Goal: Task Accomplishment & Management: Use online tool/utility

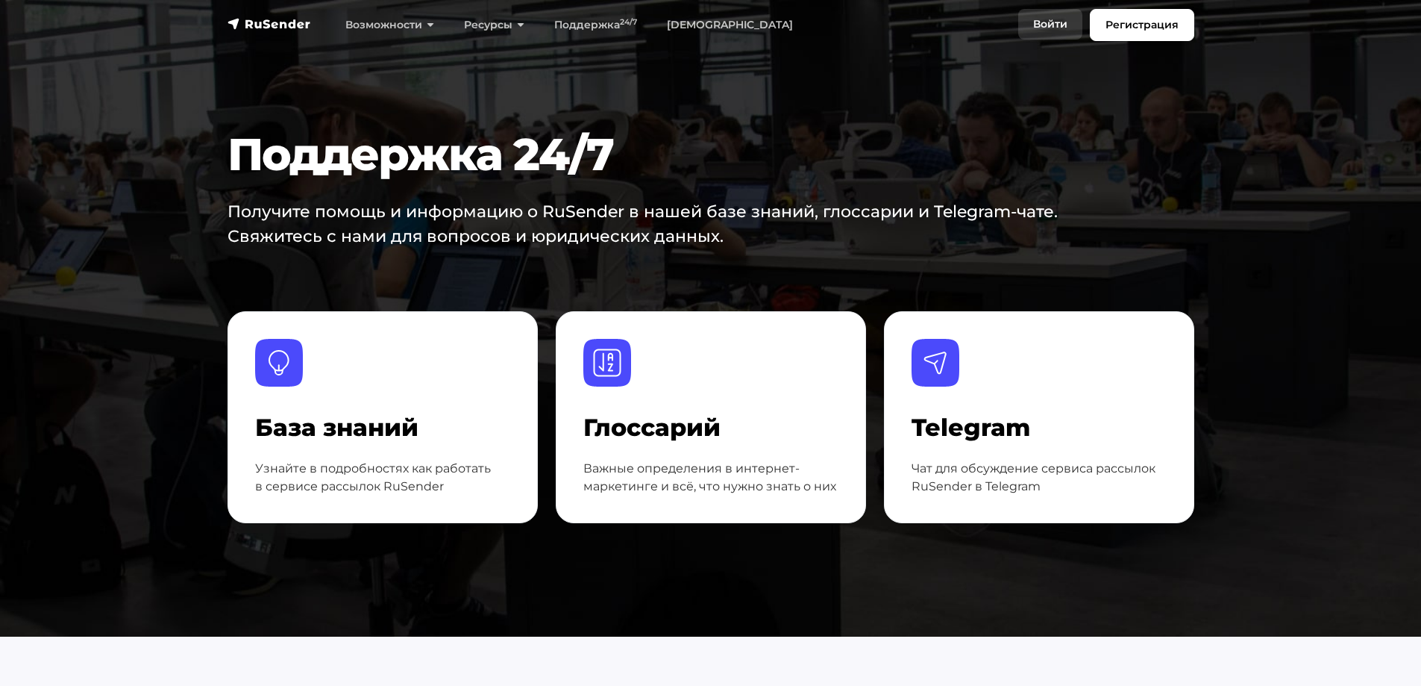
click at [1051, 26] on link "Войти" at bounding box center [1050, 24] width 64 height 31
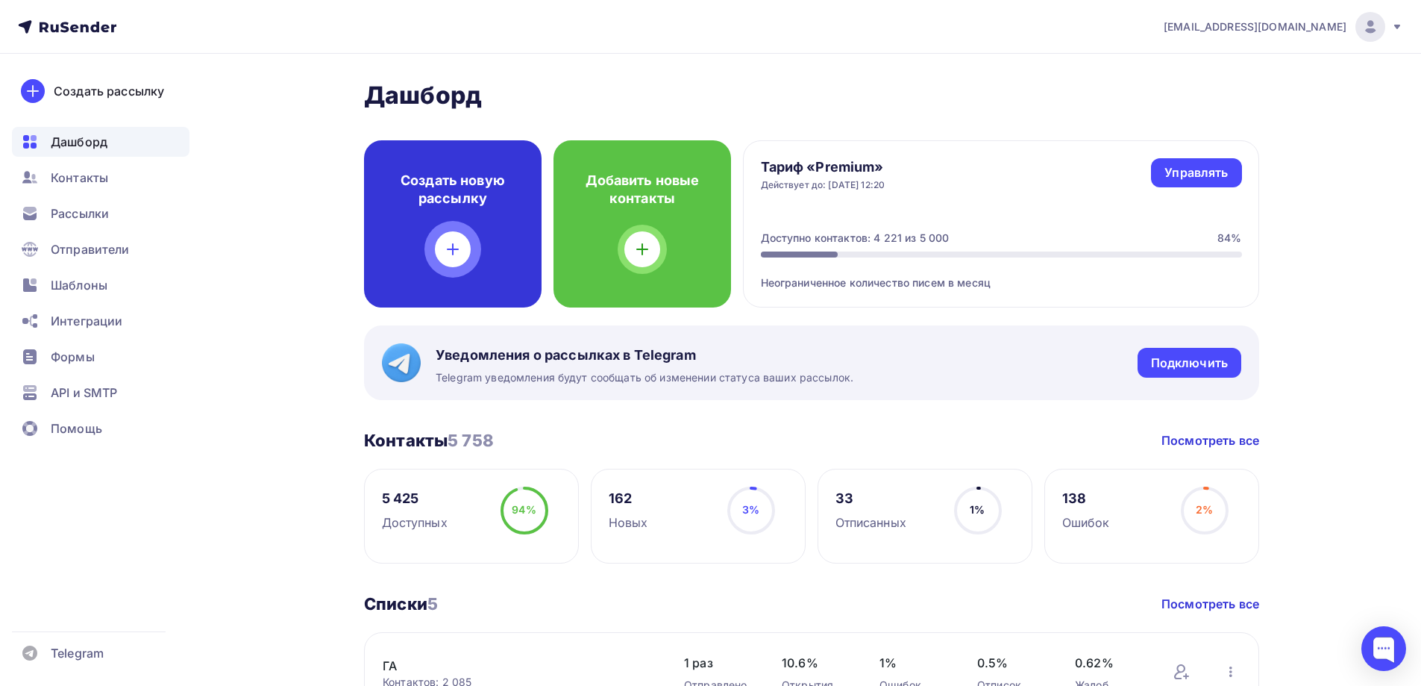
click at [455, 243] on icon at bounding box center [453, 249] width 18 height 18
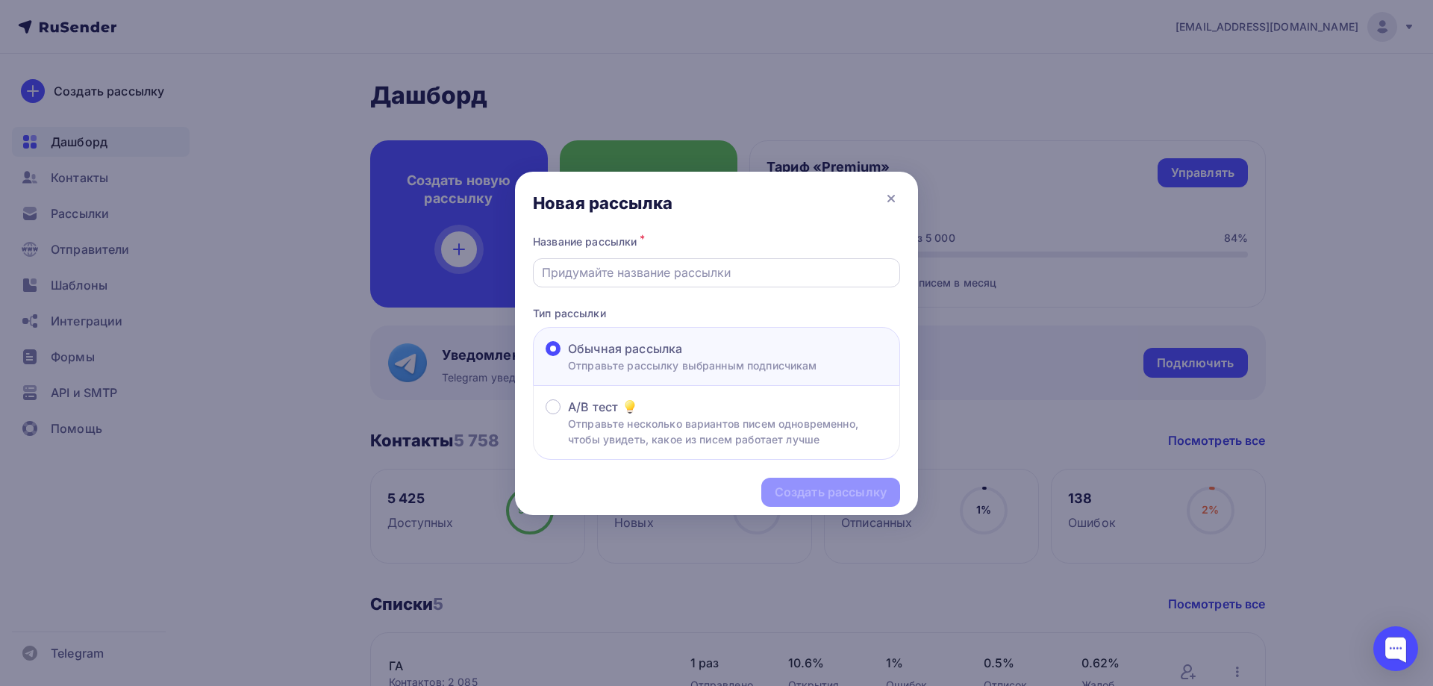
click at [747, 272] on input "text" at bounding box center [717, 272] width 350 height 18
type input "G"
click at [560, 272] on input "Полкатные колонны" at bounding box center [717, 272] width 350 height 18
type input "Подкатные колонны"
click at [812, 504] on div "Создать рассылку" at bounding box center [830, 492] width 139 height 29
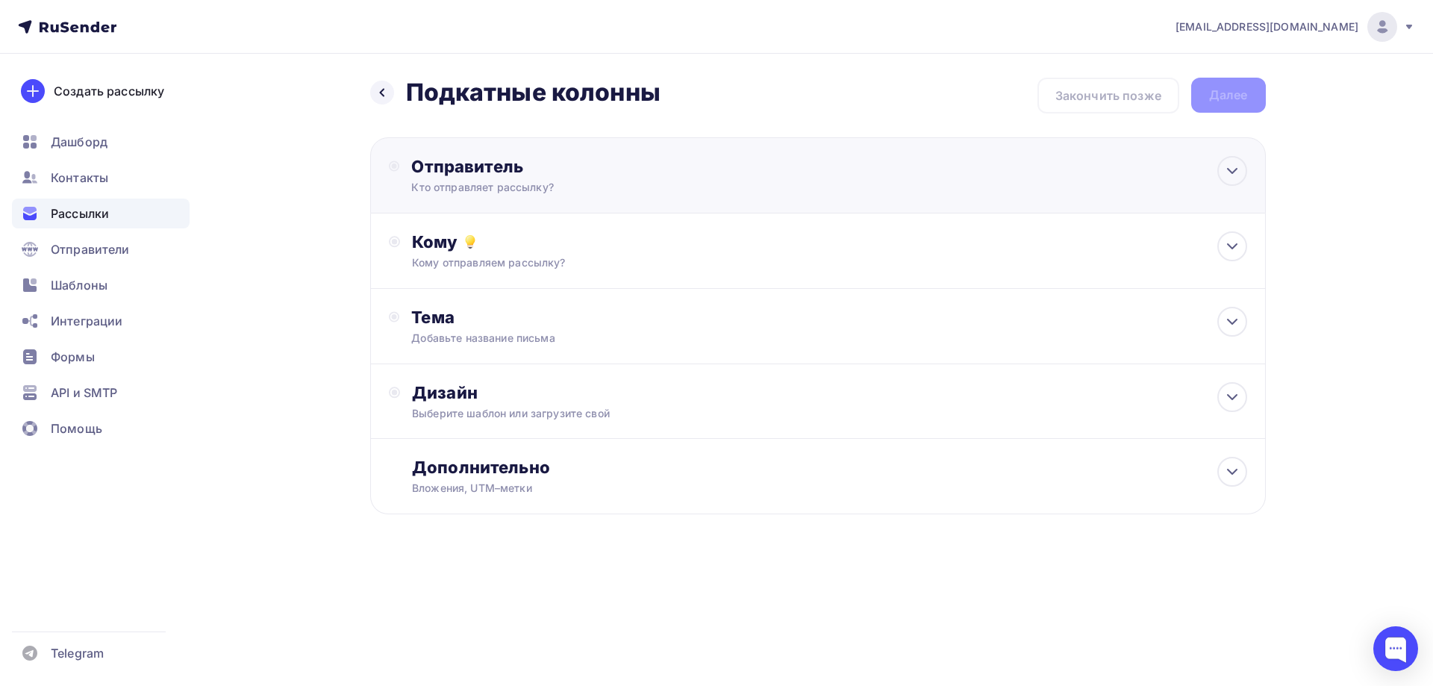
click at [493, 186] on div "Кто отправляет рассылку?" at bounding box center [556, 187] width 291 height 15
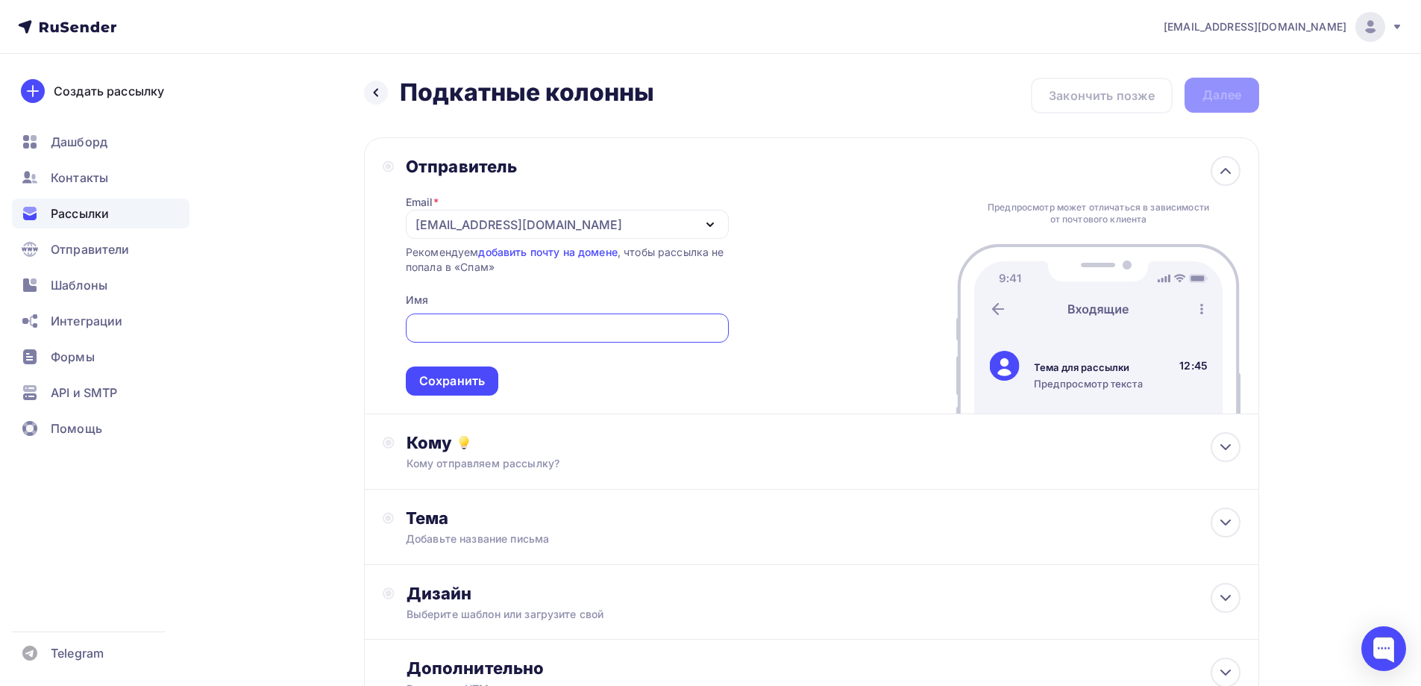
click at [543, 225] on div "[EMAIL_ADDRESS][DOMAIN_NAME]" at bounding box center [567, 224] width 323 height 29
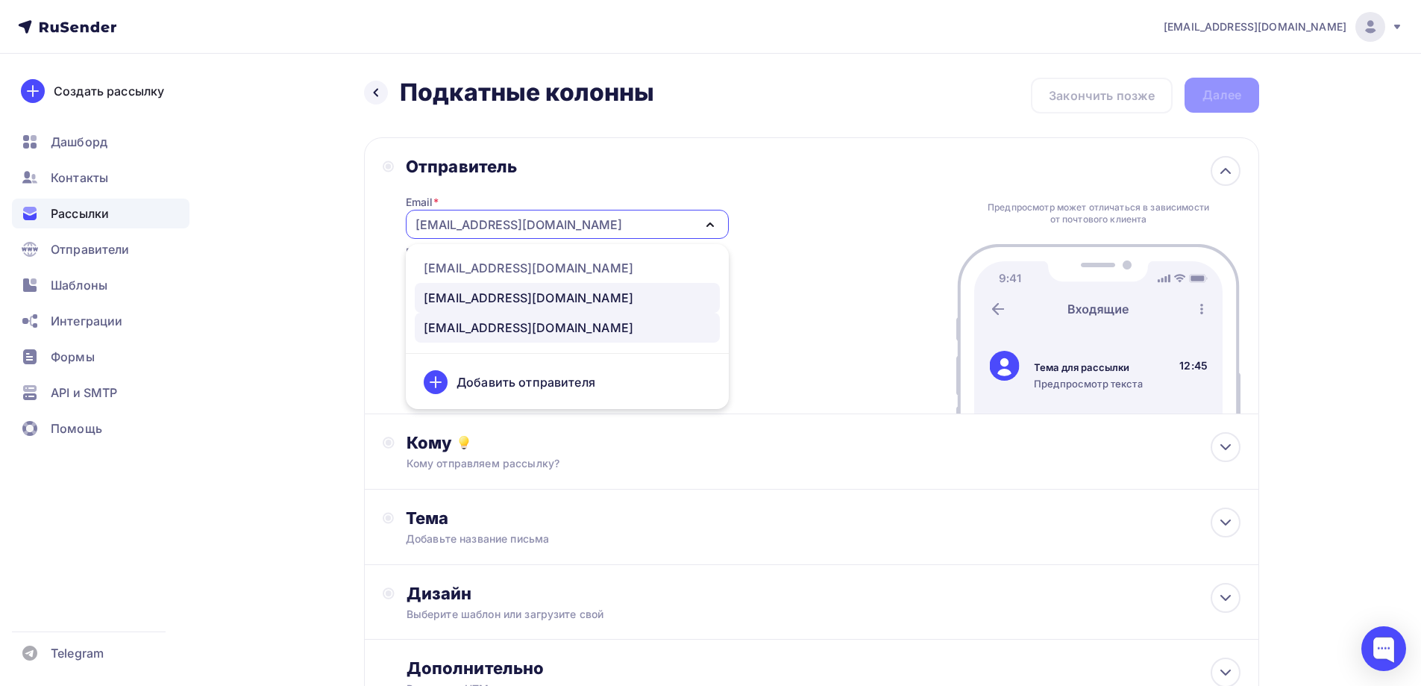
click at [497, 295] on div "[EMAIL_ADDRESS][DOMAIN_NAME]" at bounding box center [529, 298] width 210 height 18
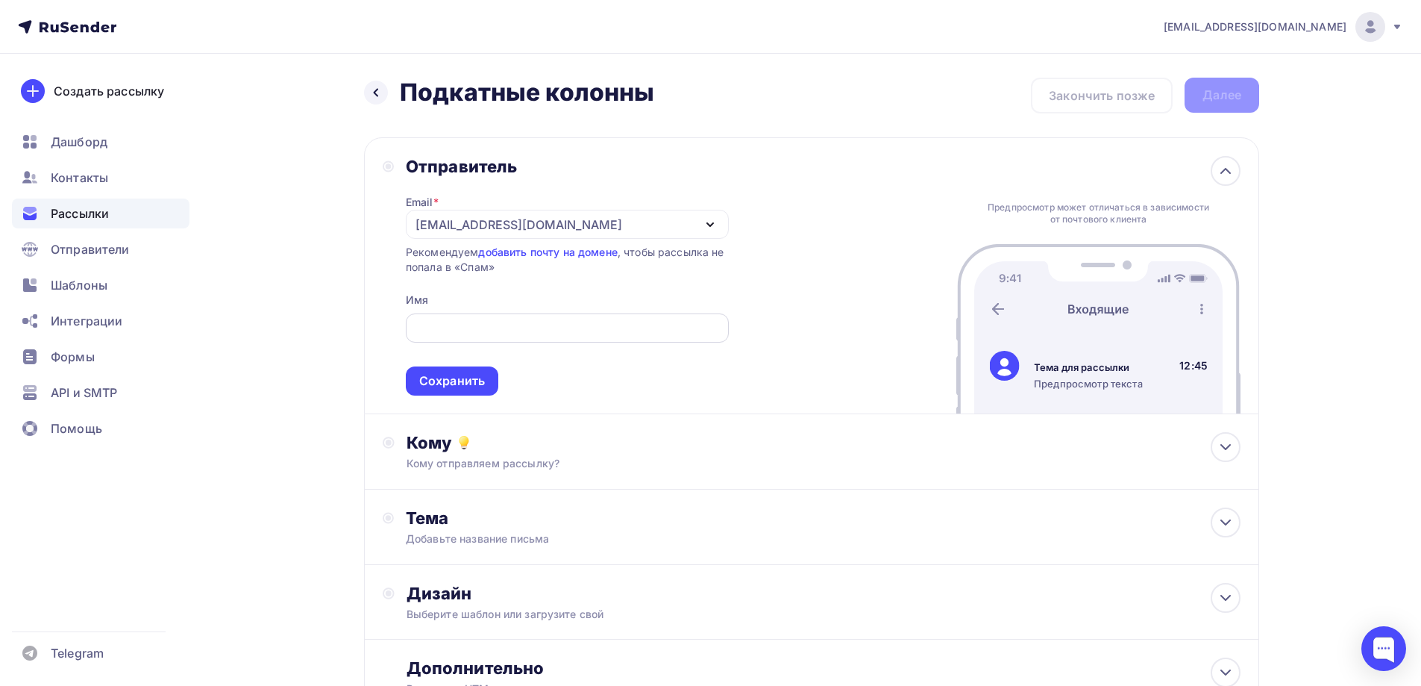
click at [481, 329] on input "text" at bounding box center [567, 328] width 306 height 18
type input "[PERSON_NAME] ООО "Ареон""
click at [426, 392] on div "Сохранить" at bounding box center [452, 380] width 93 height 29
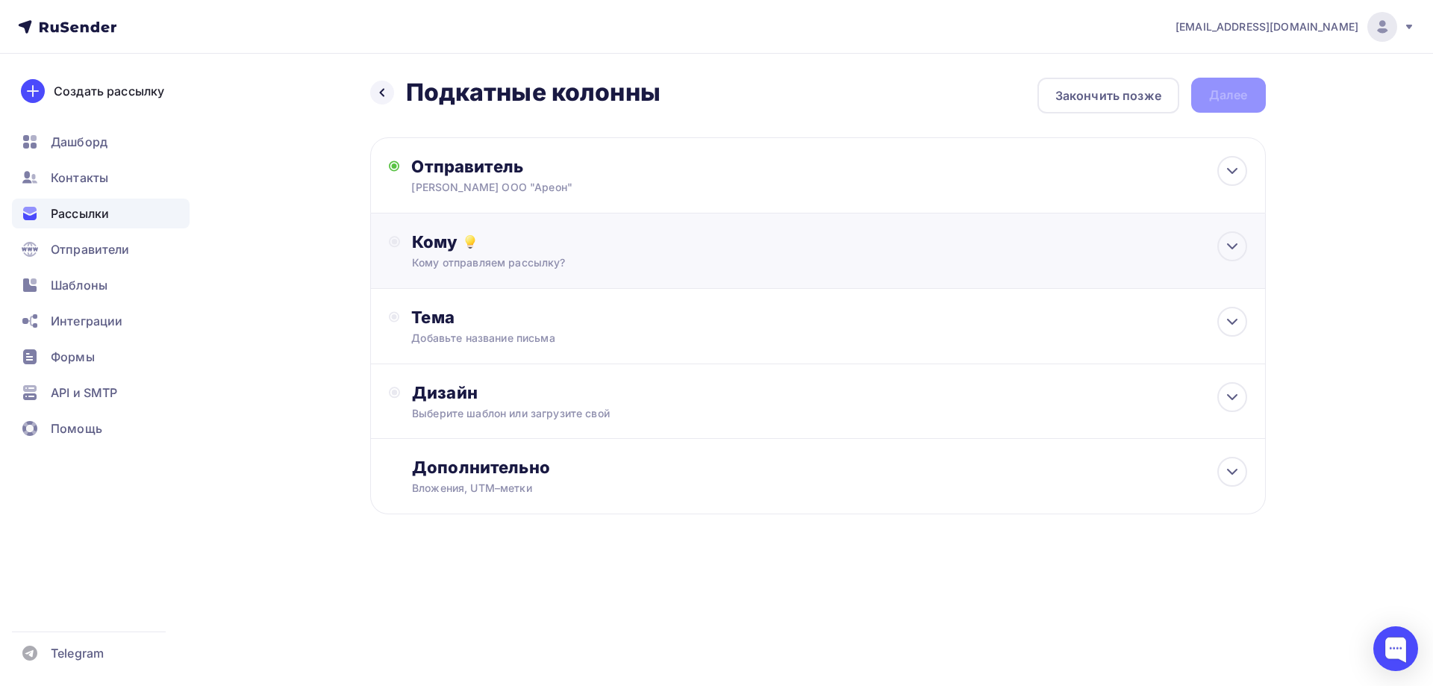
click at [530, 255] on div "Кому отправляем рассылку?" at bounding box center [787, 262] width 751 height 15
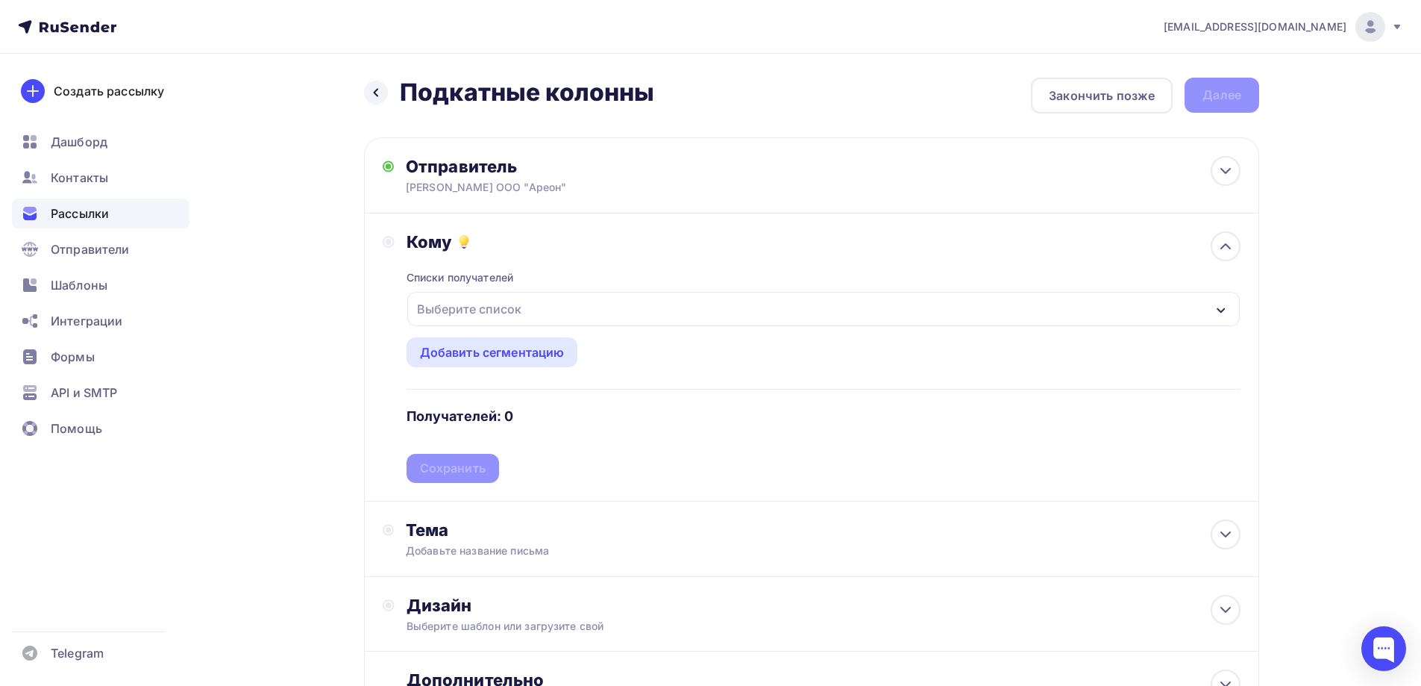
click at [514, 313] on div "Выберите список" at bounding box center [469, 308] width 116 height 27
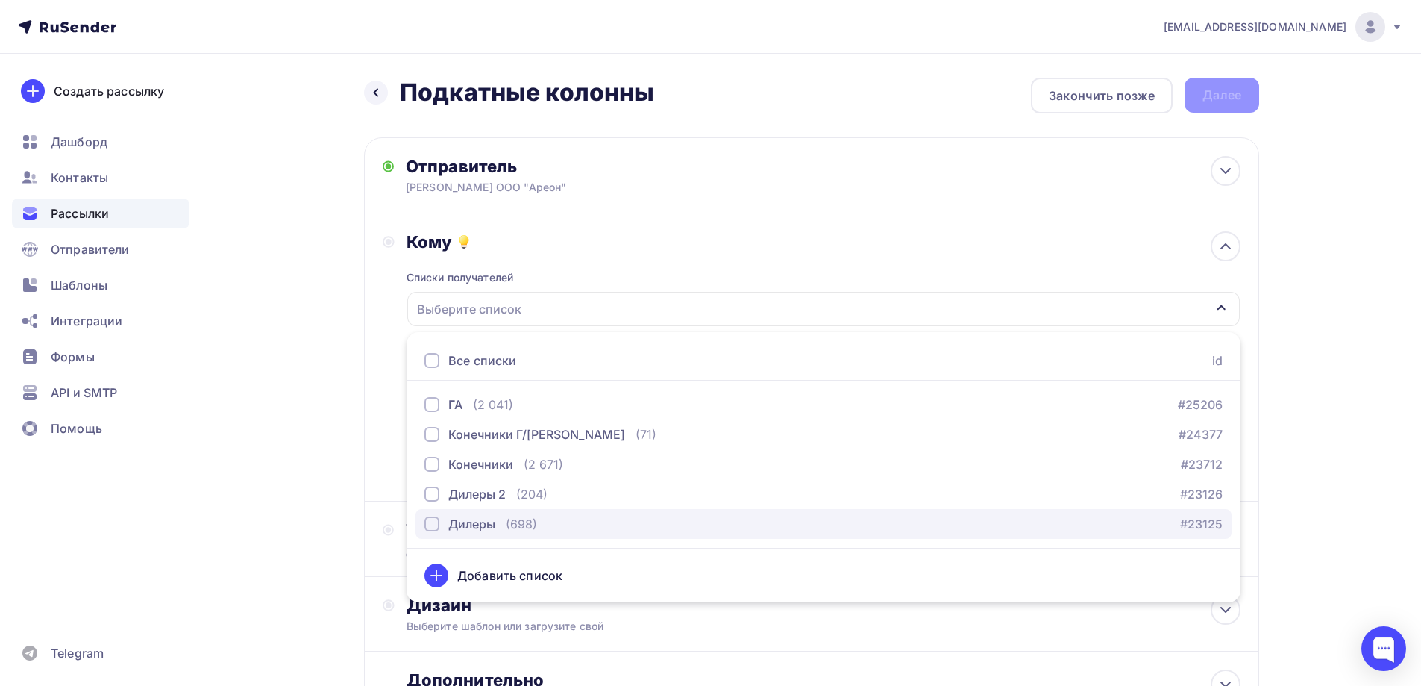
click at [427, 524] on div "button" at bounding box center [432, 523] width 15 height 15
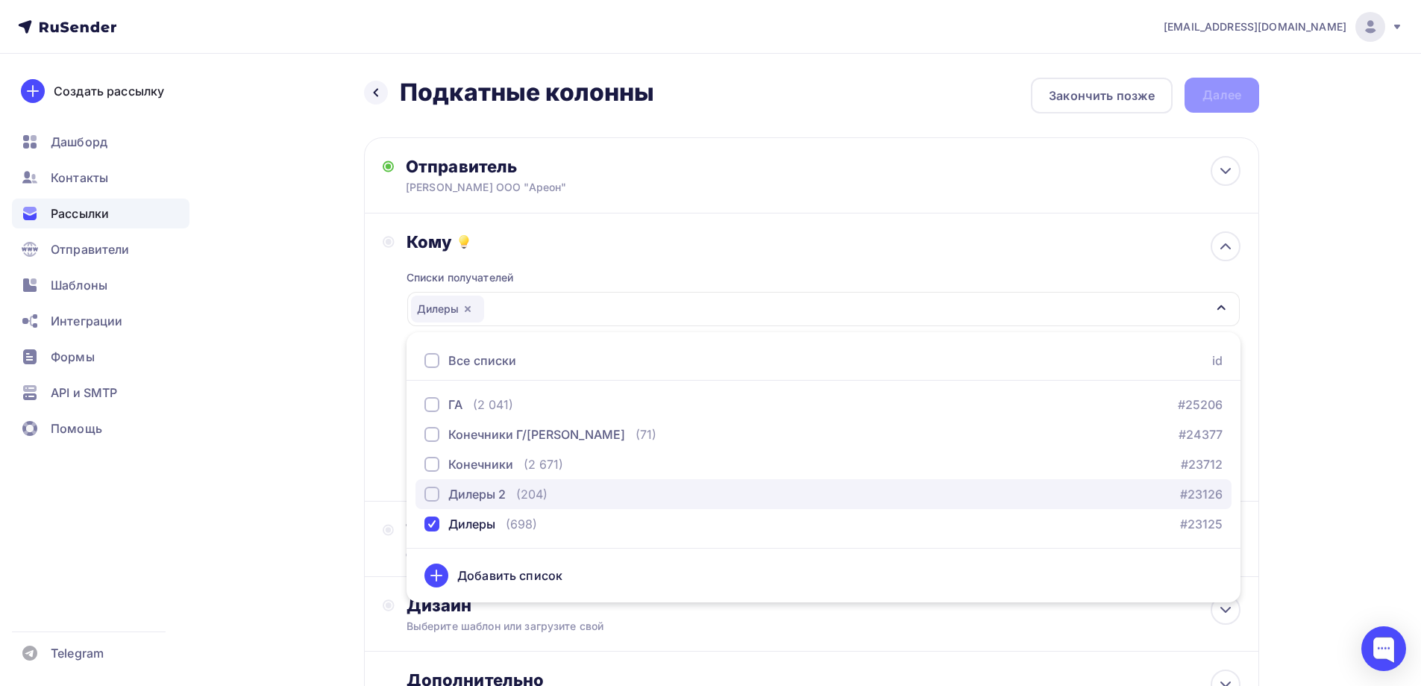
click at [431, 494] on div "button" at bounding box center [432, 493] width 15 height 15
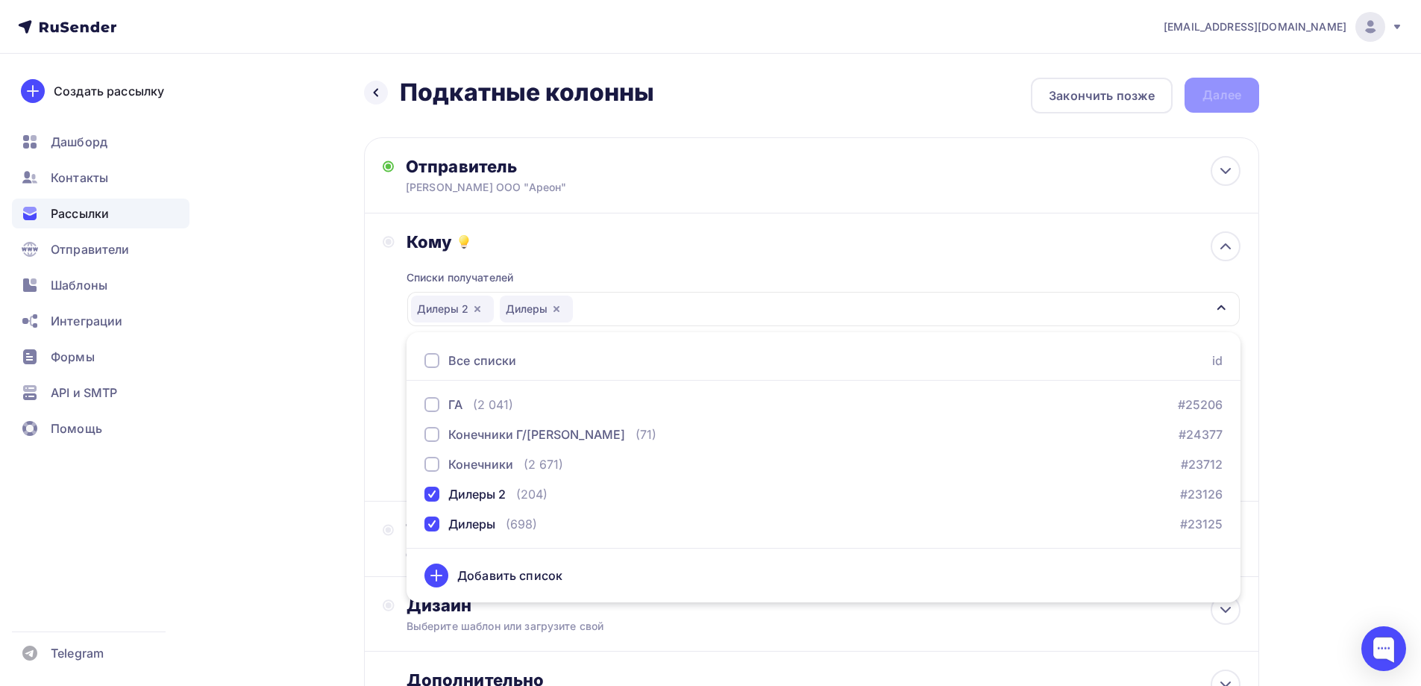
click at [293, 415] on div "Назад Подкатные колонны Подкатные колонны Закончить позже Далее Отправитель [PE…" at bounding box center [710, 438] width 1223 height 769
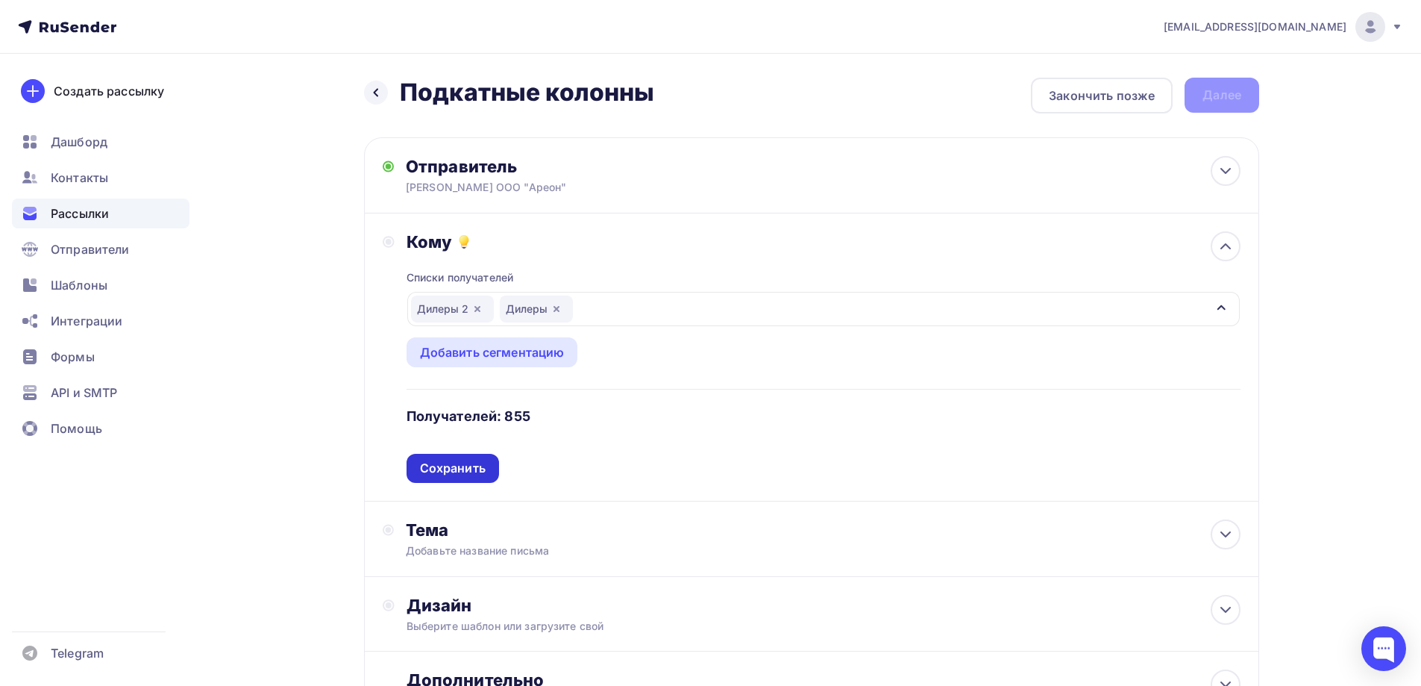
click at [465, 470] on div "Сохранить" at bounding box center [453, 468] width 66 height 17
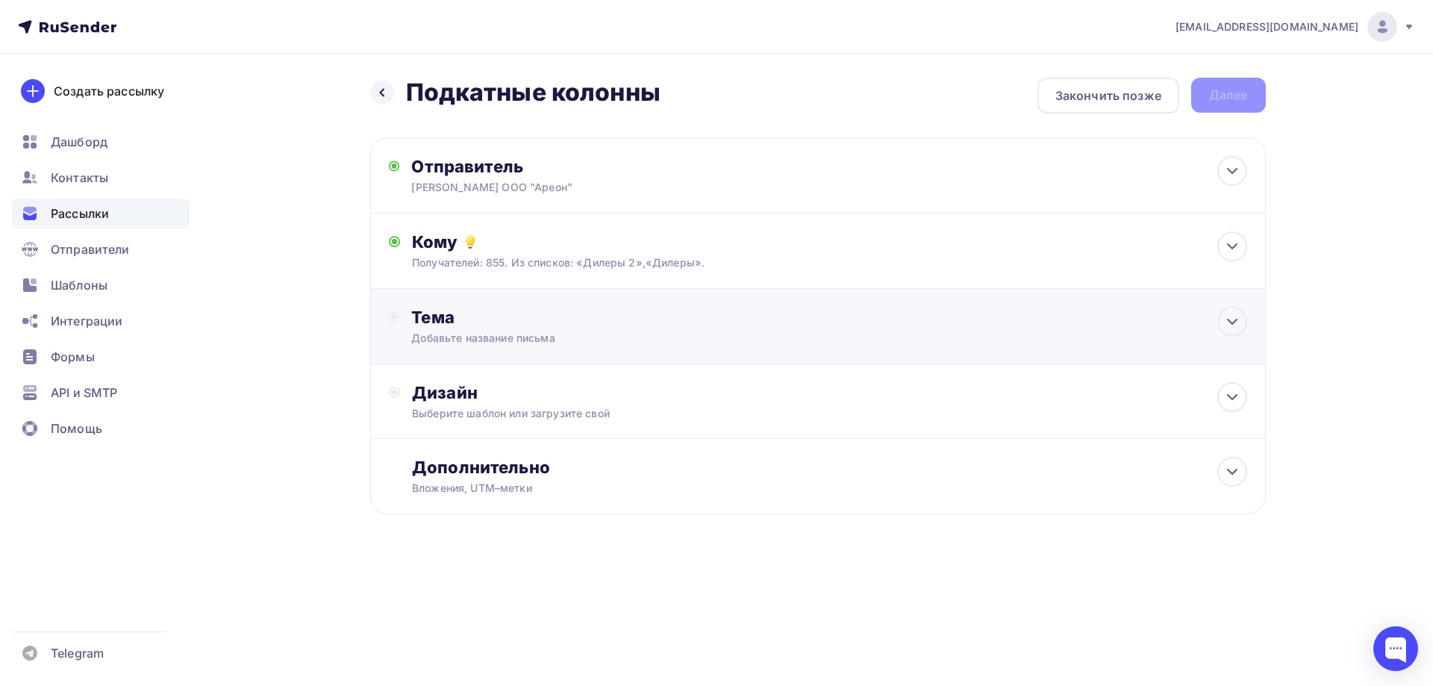
click at [457, 328] on div "Тема Добавьте название письма Тема * Рекомендуем использовать не более 150 симв…" at bounding box center [558, 326] width 295 height 39
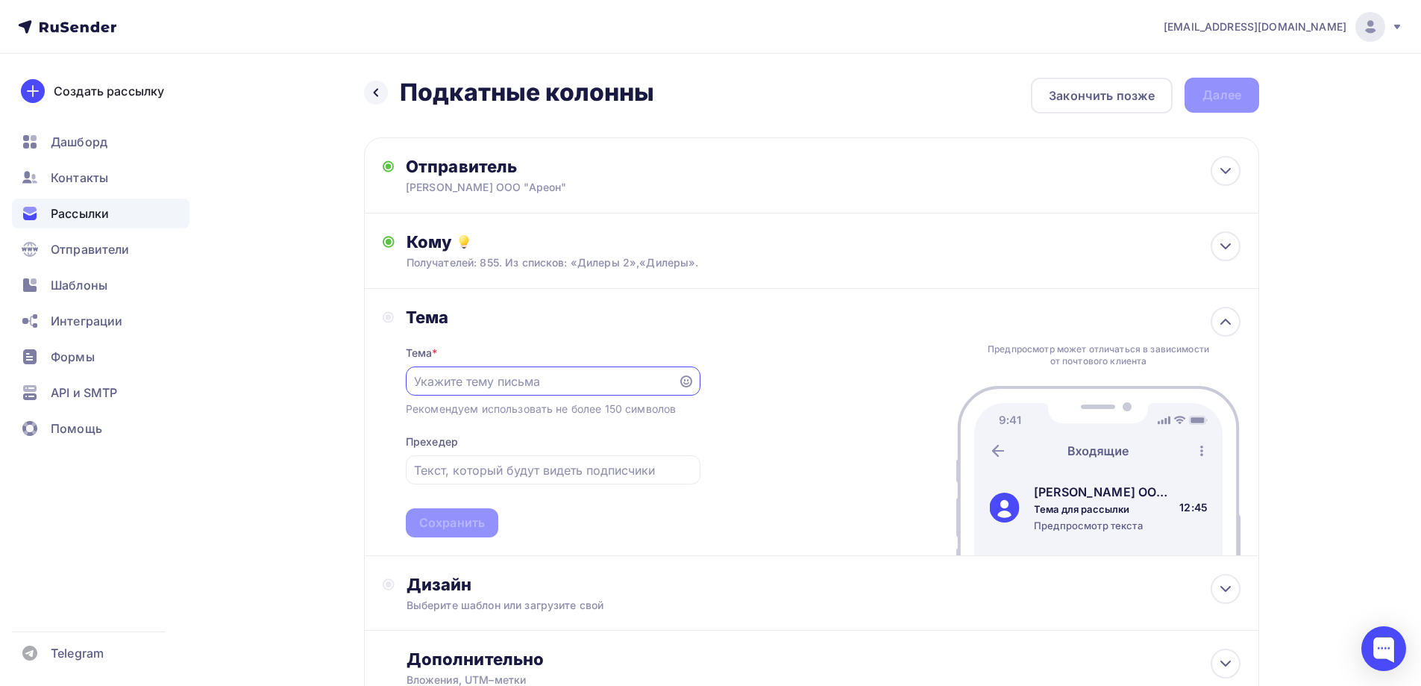
click at [445, 380] on input "text" at bounding box center [541, 381] width 255 height 18
type input "Подкатные колонны 8.5 тонн AREO"
click at [443, 528] on div "Сохранить" at bounding box center [452, 522] width 66 height 17
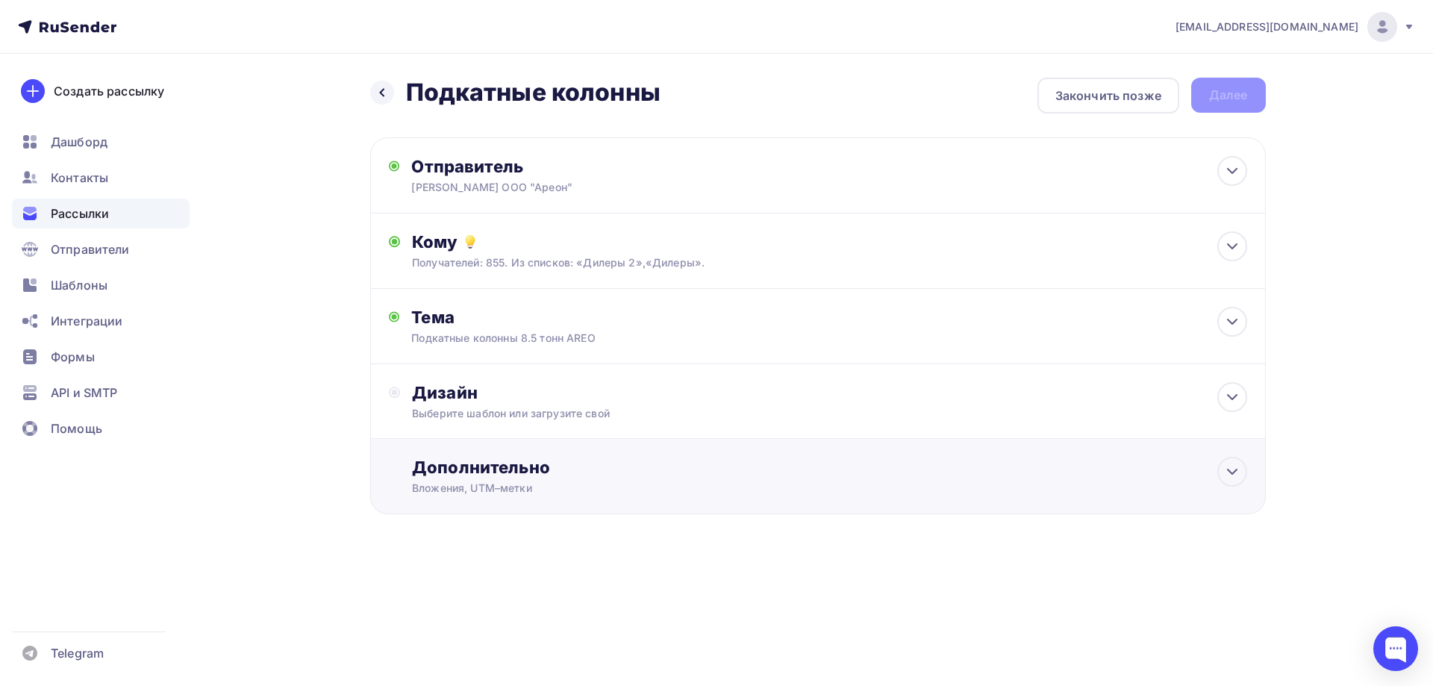
click at [488, 485] on div "Вложения, UTM–метки" at bounding box center [787, 488] width 751 height 15
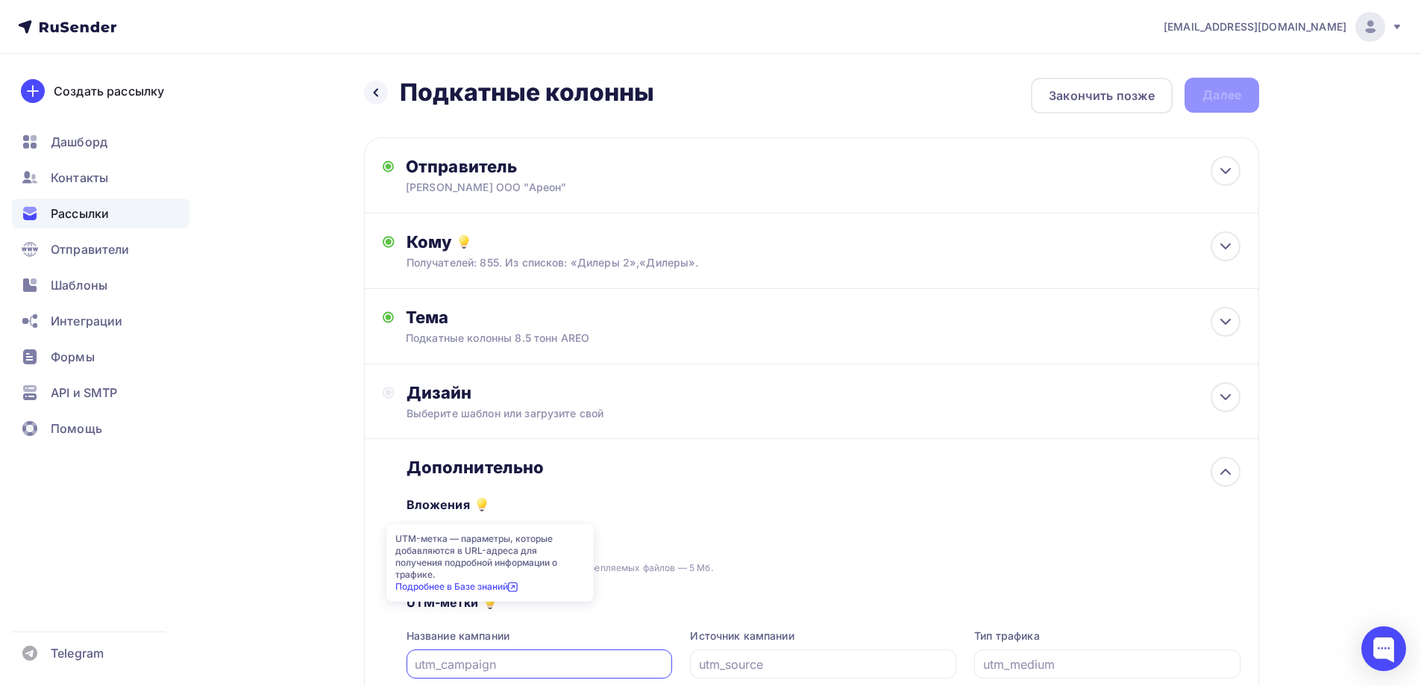
scroll to position [149, 0]
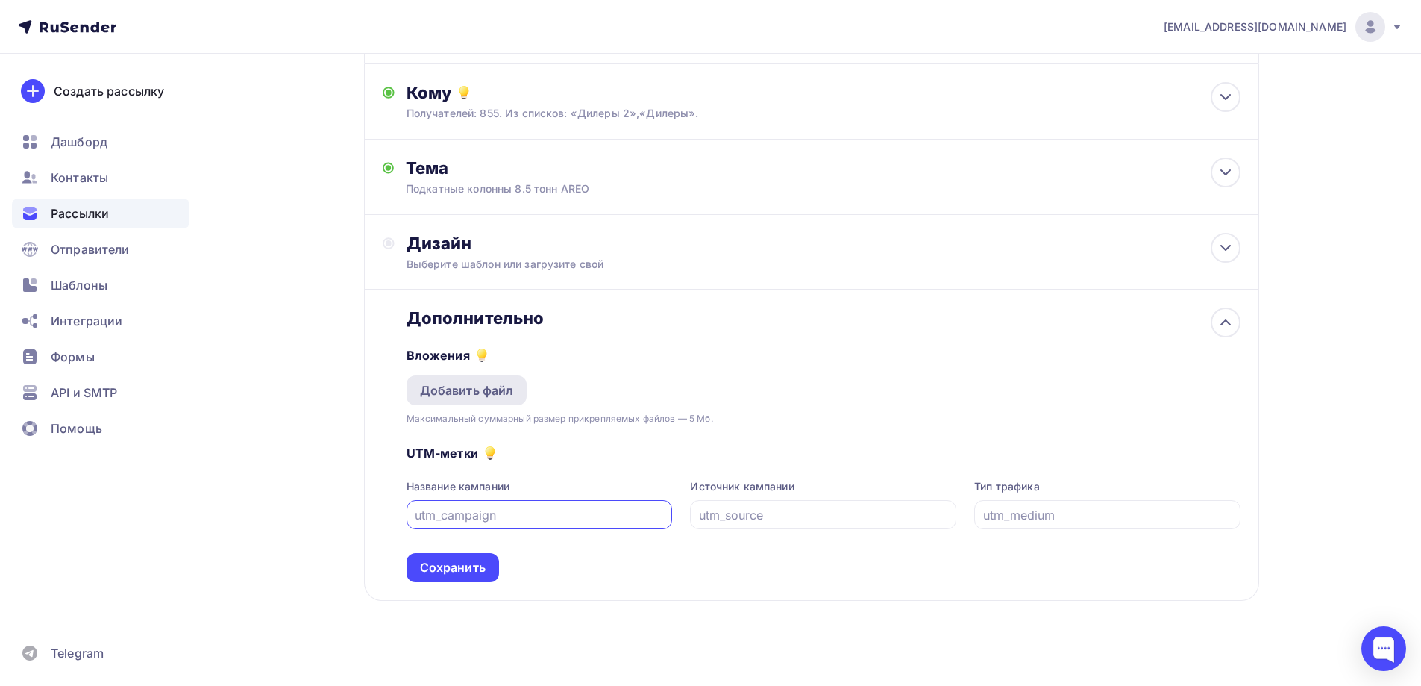
click at [469, 392] on div "Добавить файл" at bounding box center [467, 390] width 94 height 18
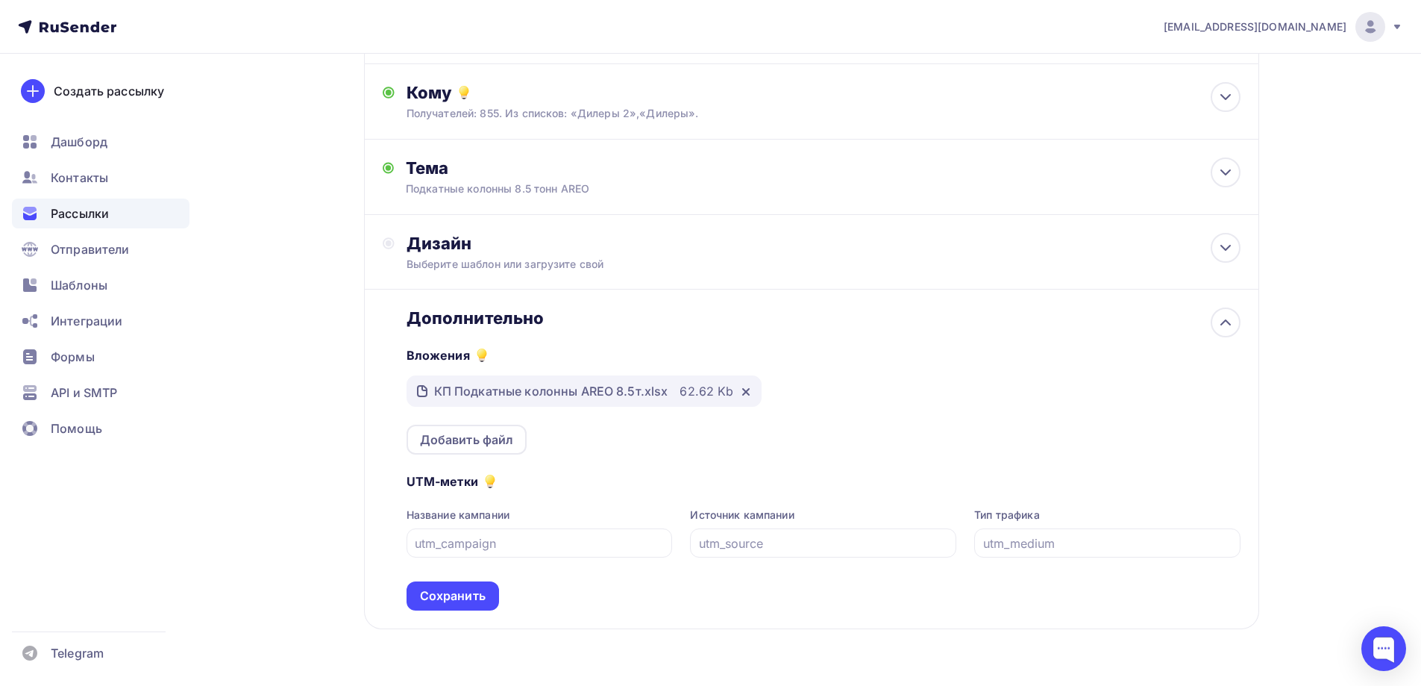
click at [454, 589] on div "Сохранить" at bounding box center [453, 595] width 66 height 17
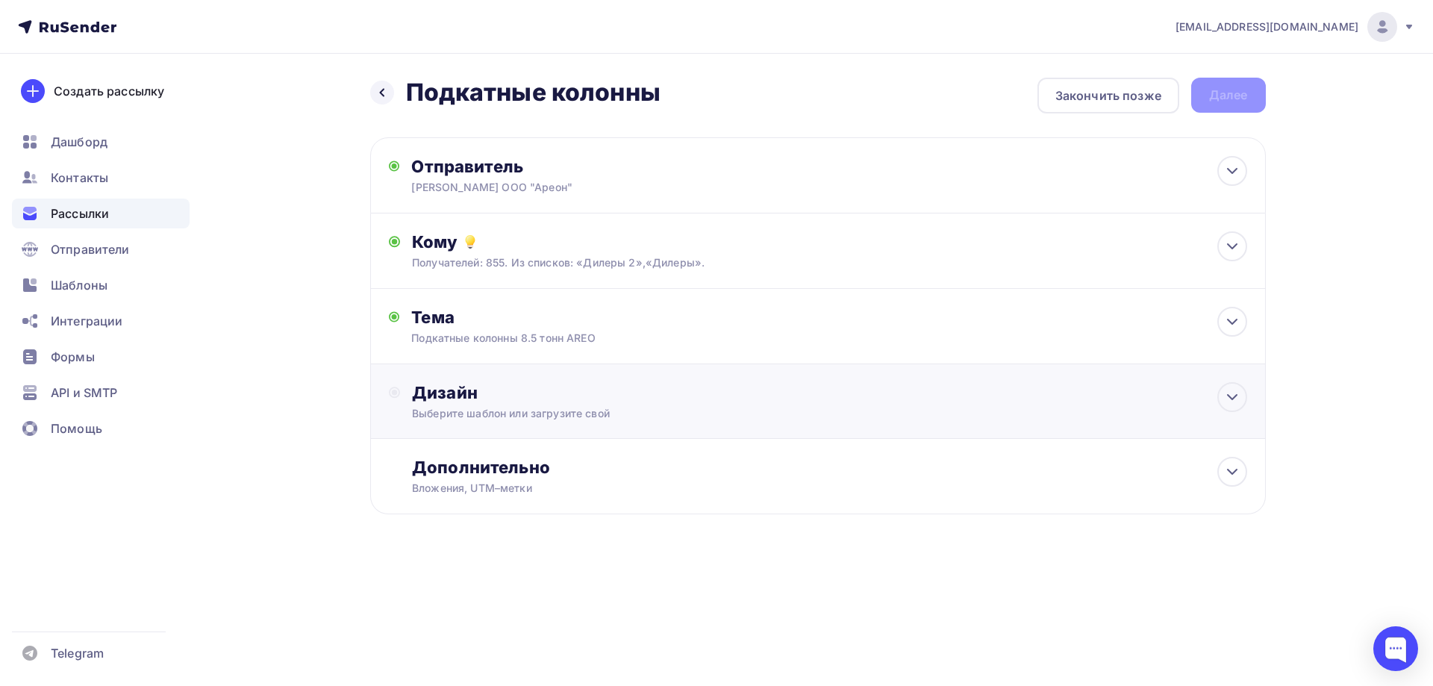
click at [453, 392] on div "Дизайн" at bounding box center [829, 392] width 834 height 21
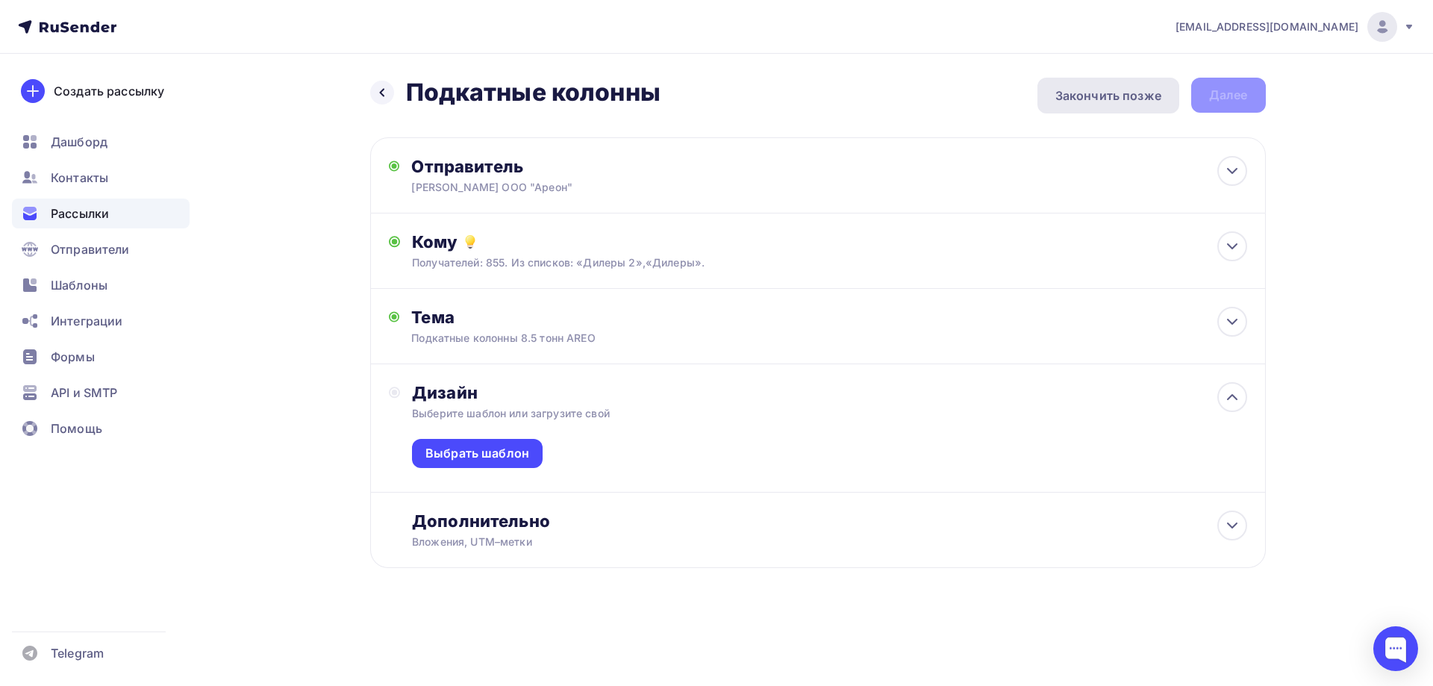
click at [1130, 101] on div "Закончить позже" at bounding box center [1108, 96] width 106 height 18
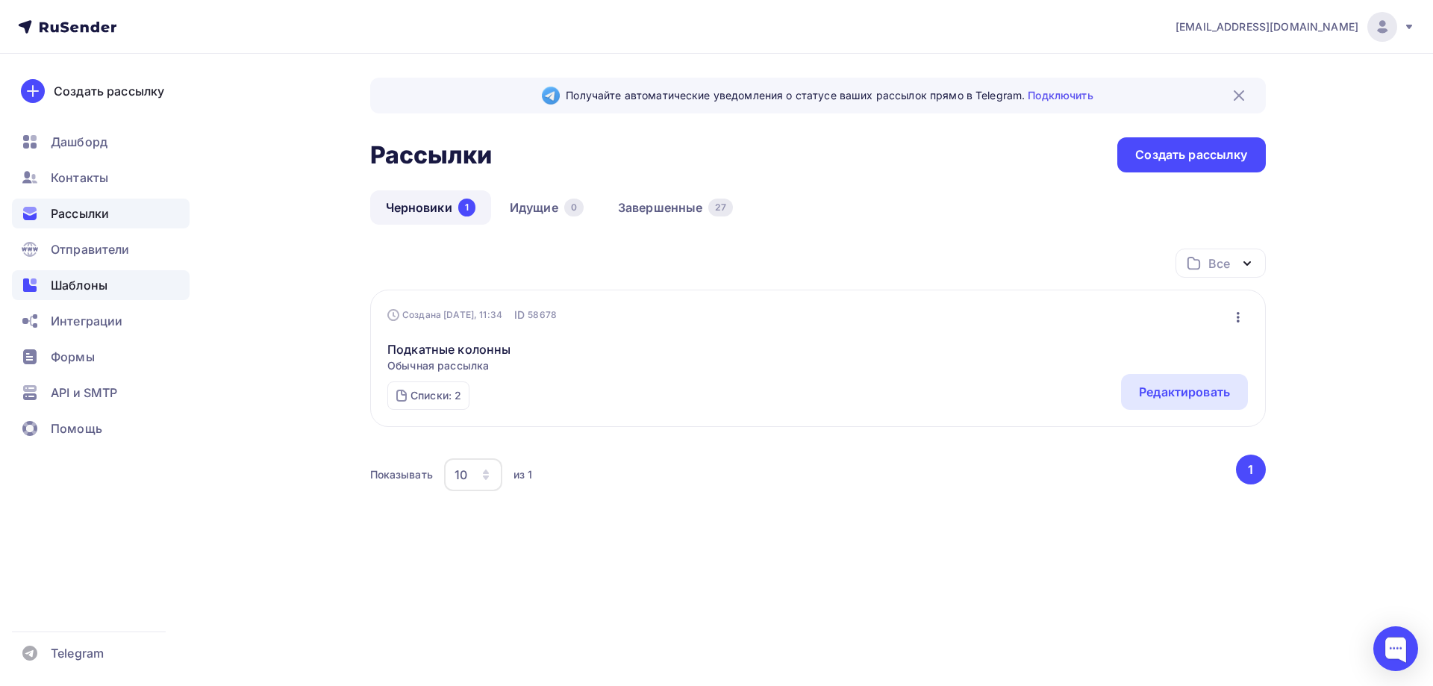
click at [97, 279] on span "Шаблоны" at bounding box center [79, 285] width 57 height 18
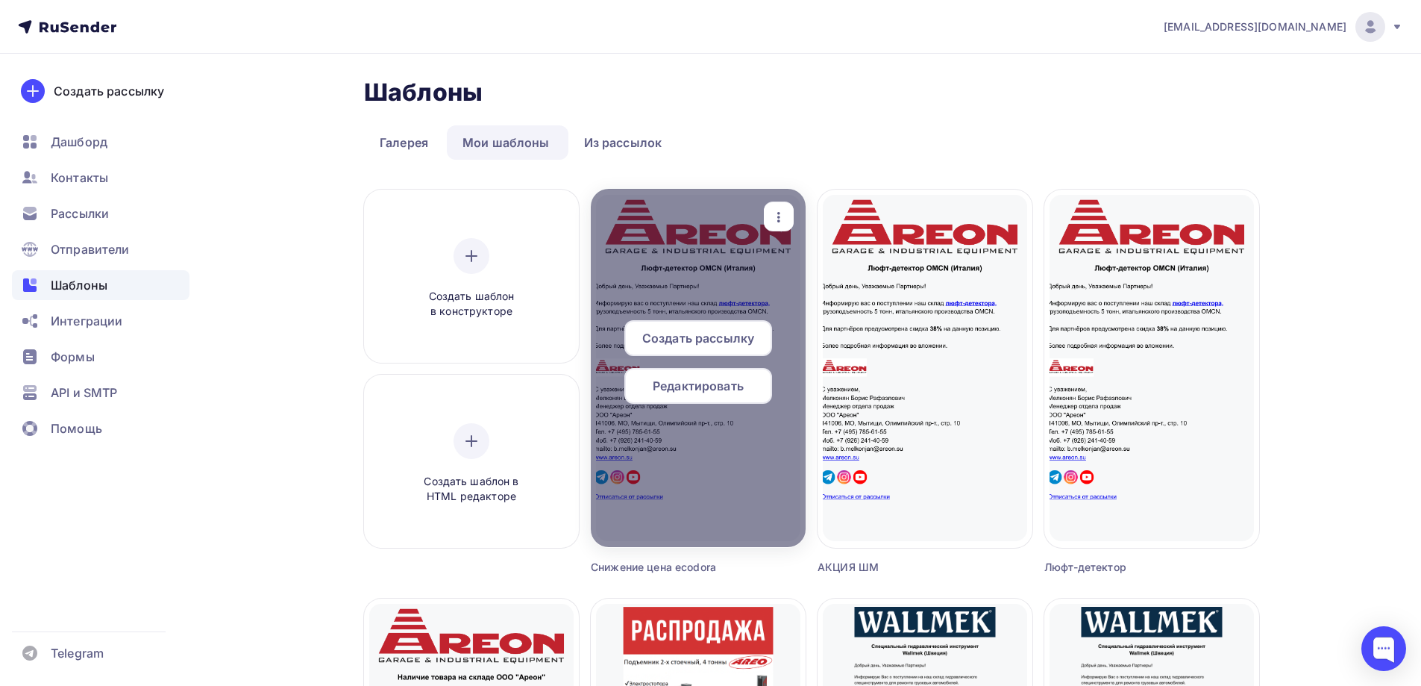
click at [713, 338] on span "Создать рассылку" at bounding box center [698, 338] width 112 height 18
click at [780, 210] on icon "button" at bounding box center [779, 217] width 18 height 18
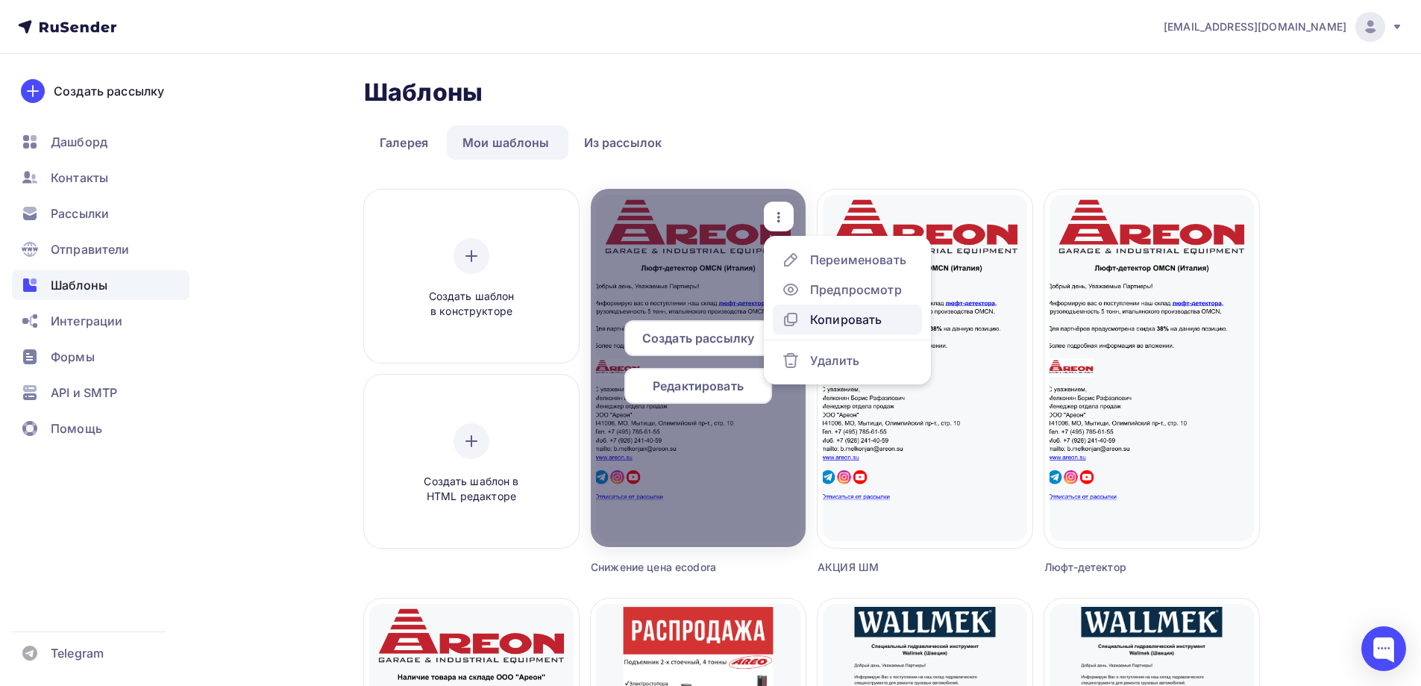
click at [833, 324] on div "Копировать" at bounding box center [846, 319] width 72 height 18
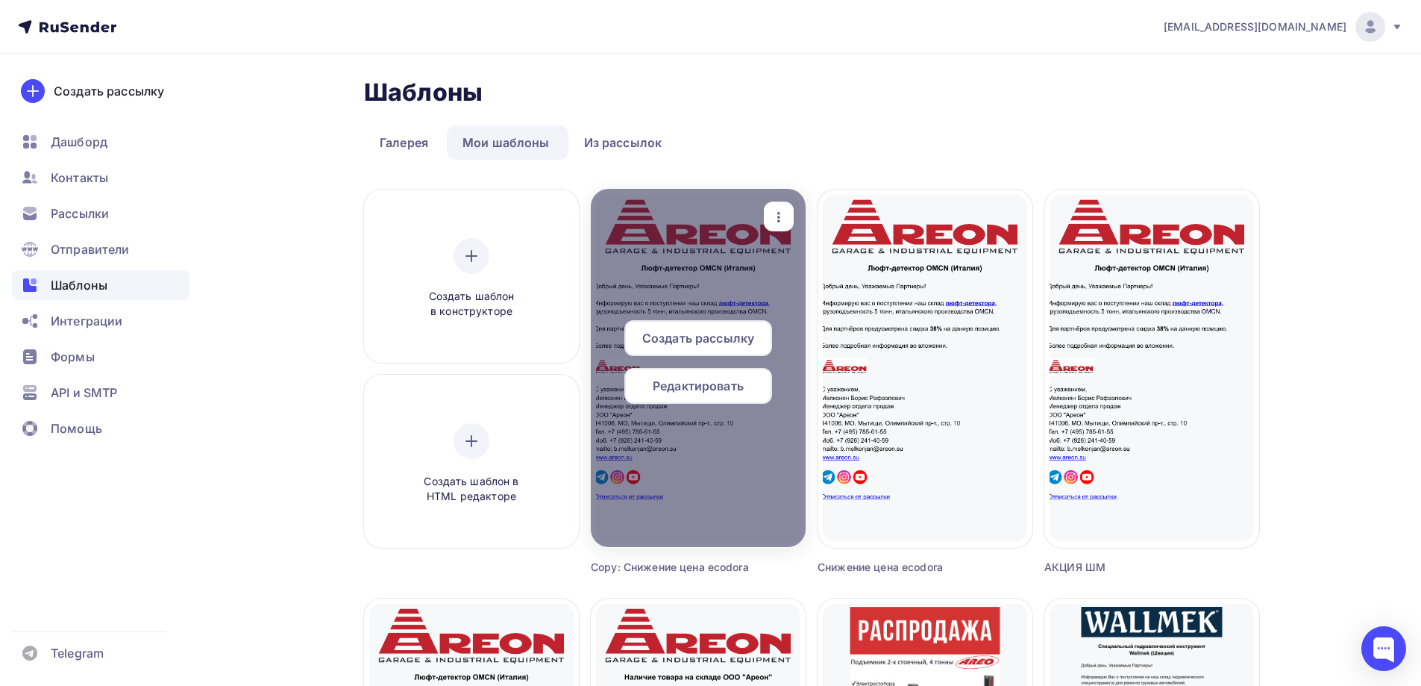
click at [772, 219] on icon "button" at bounding box center [779, 217] width 18 height 18
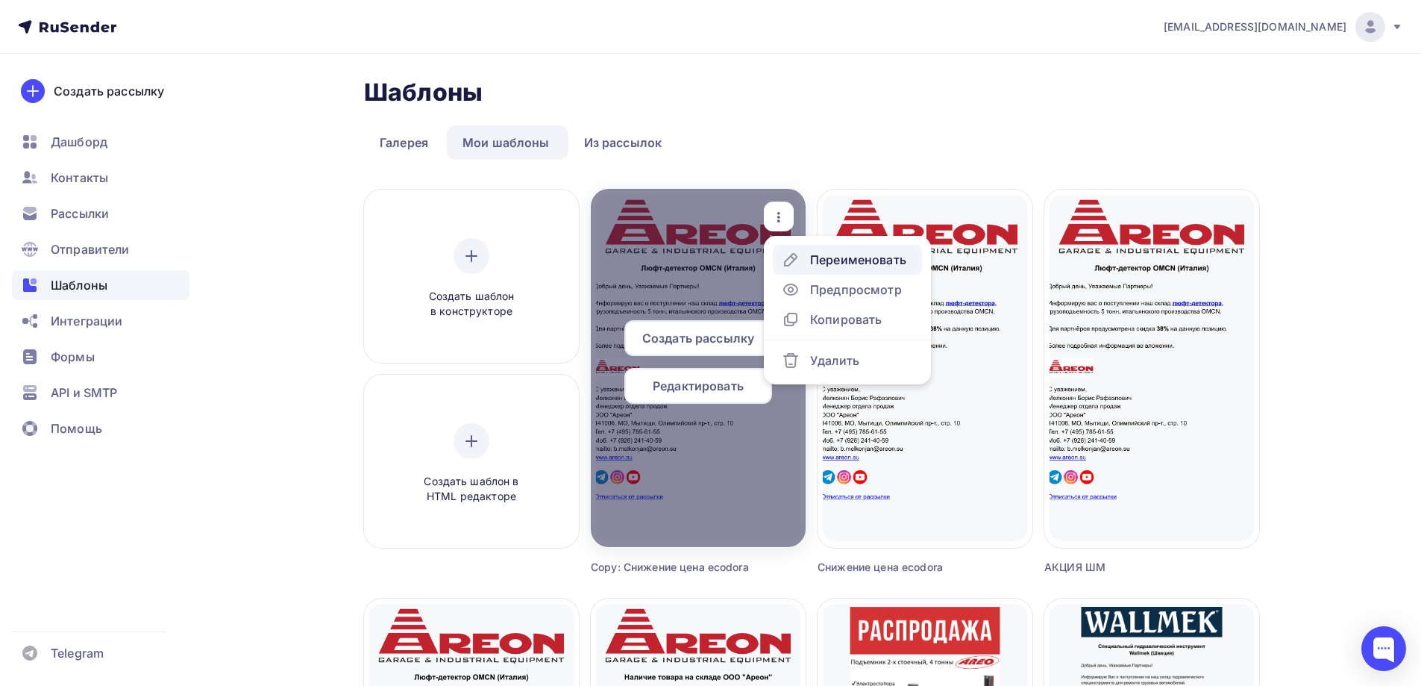
click at [827, 269] on link "Переименовать" at bounding box center [847, 260] width 149 height 30
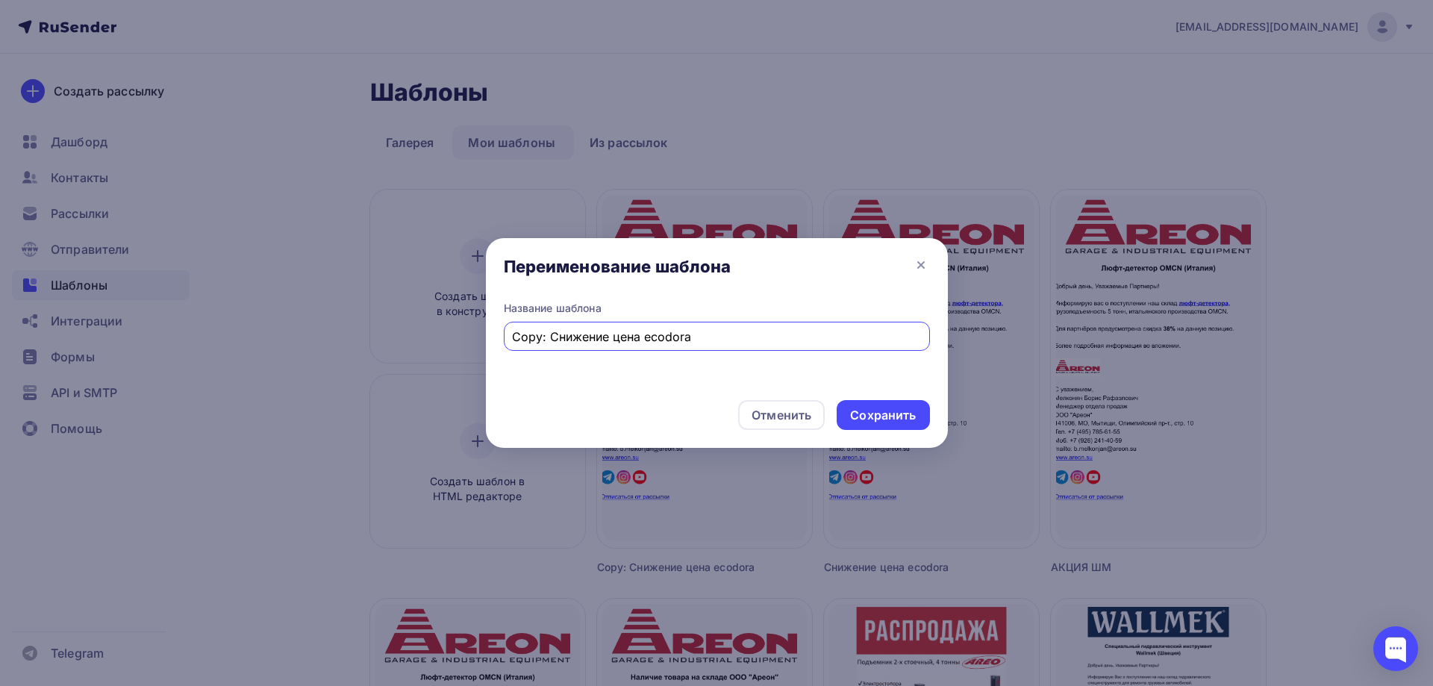
drag, startPoint x: 669, startPoint y: 334, endPoint x: 155, endPoint y: 329, distance: 514.1
click at [169, 331] on div "Переименование шаблона Название шаблона Copy: Снижение цена ecodora Отменить Со…" at bounding box center [716, 343] width 1433 height 686
type input "Подкатные колонны"
click at [886, 415] on div "Сохранить" at bounding box center [883, 415] width 66 height 17
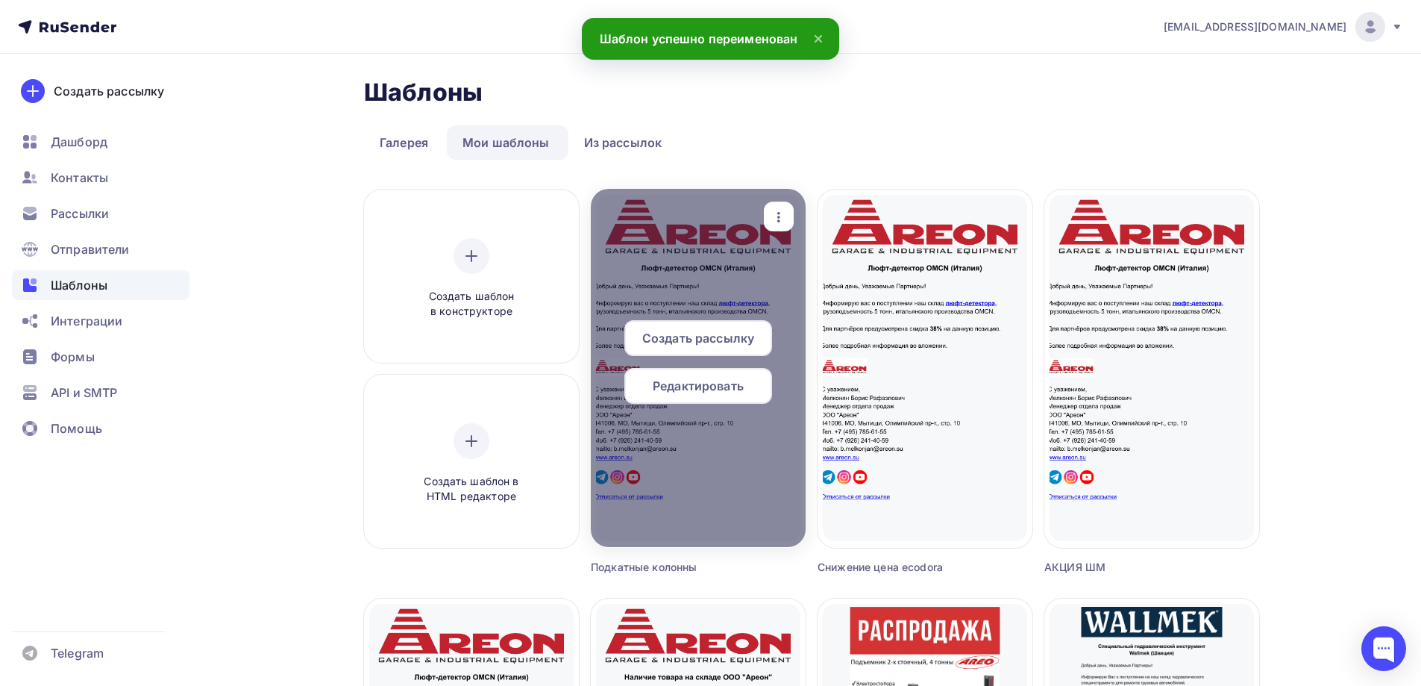
click at [707, 390] on span "Редактировать" at bounding box center [698, 386] width 91 height 18
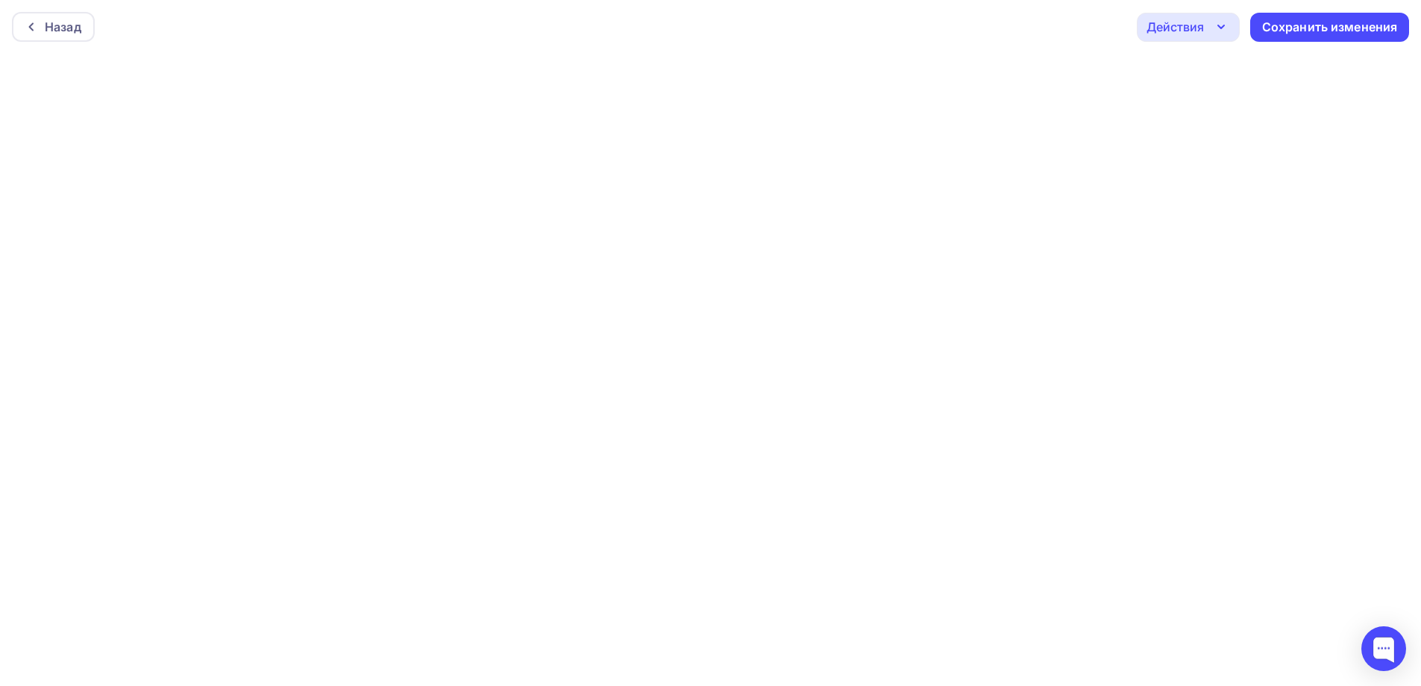
scroll to position [4, 0]
click at [1324, 22] on div "Сохранить изменения" at bounding box center [1330, 23] width 136 height 17
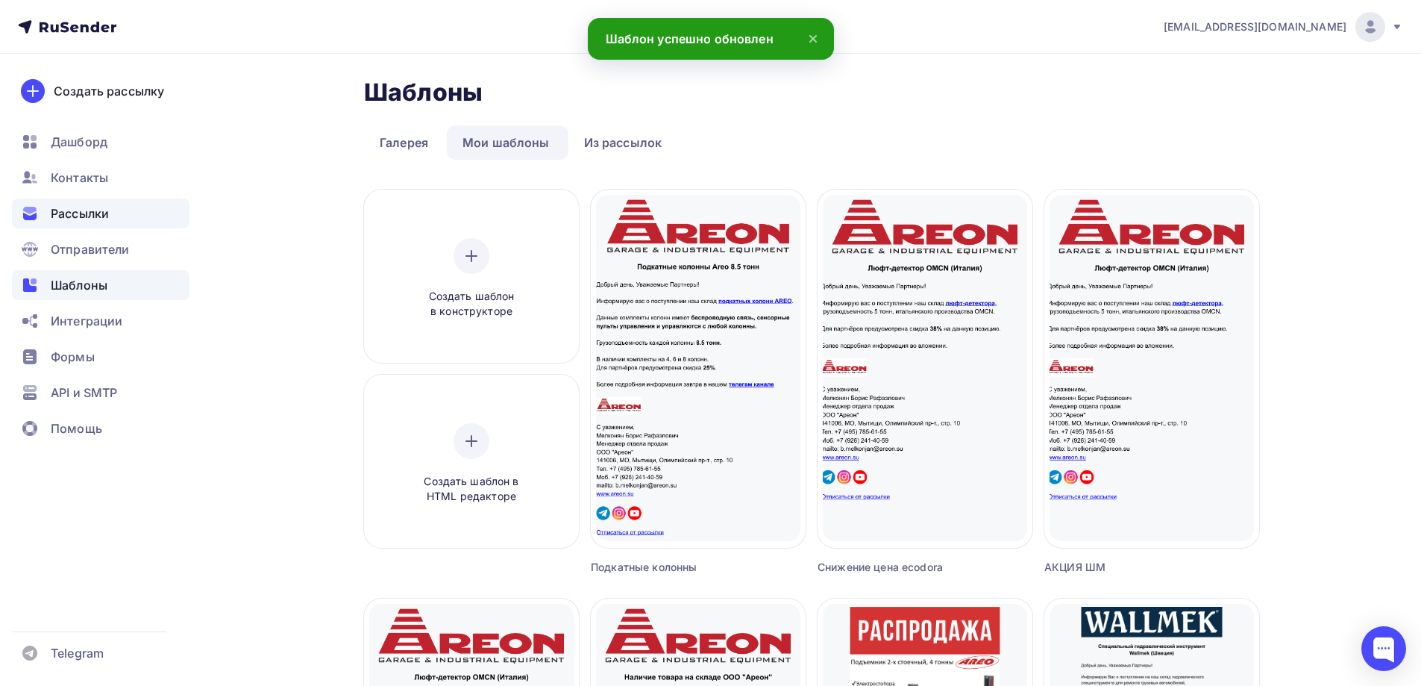
click at [69, 213] on span "Рассылки" at bounding box center [80, 213] width 58 height 18
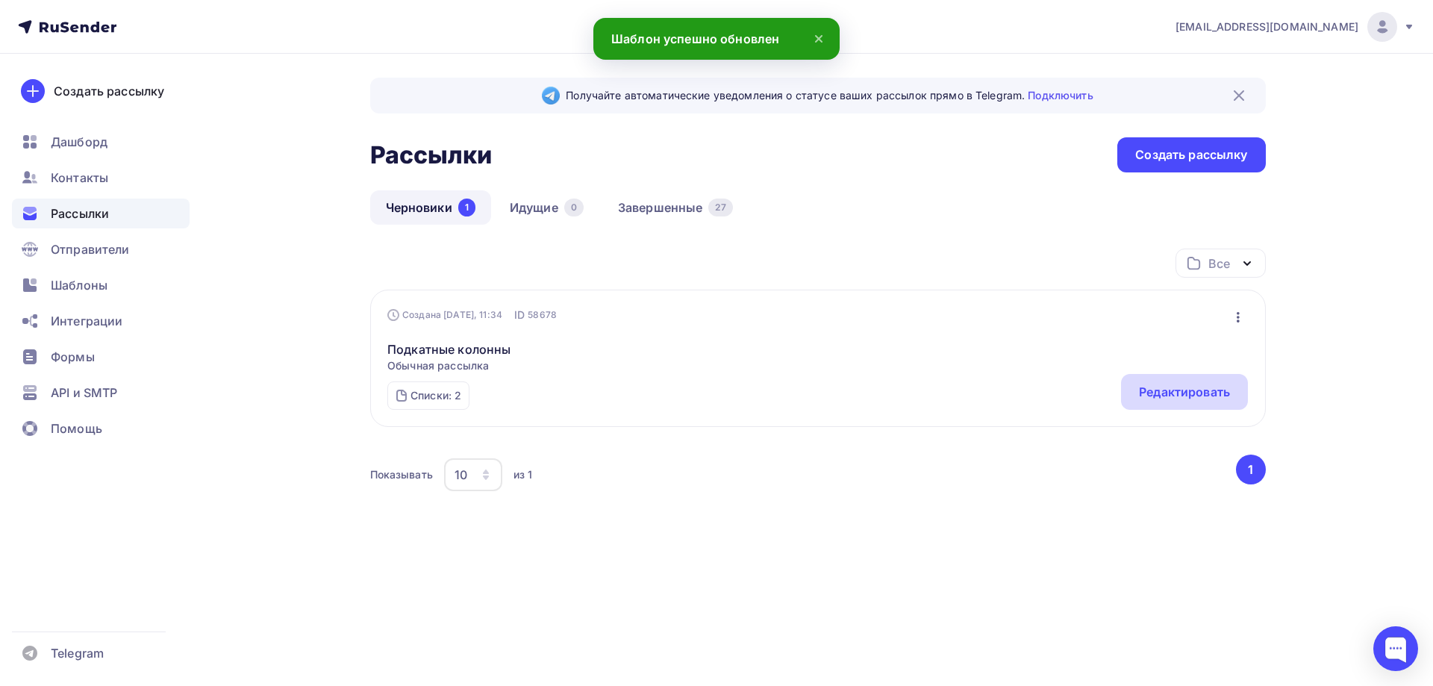
click at [1152, 392] on div "Редактировать" at bounding box center [1184, 392] width 91 height 18
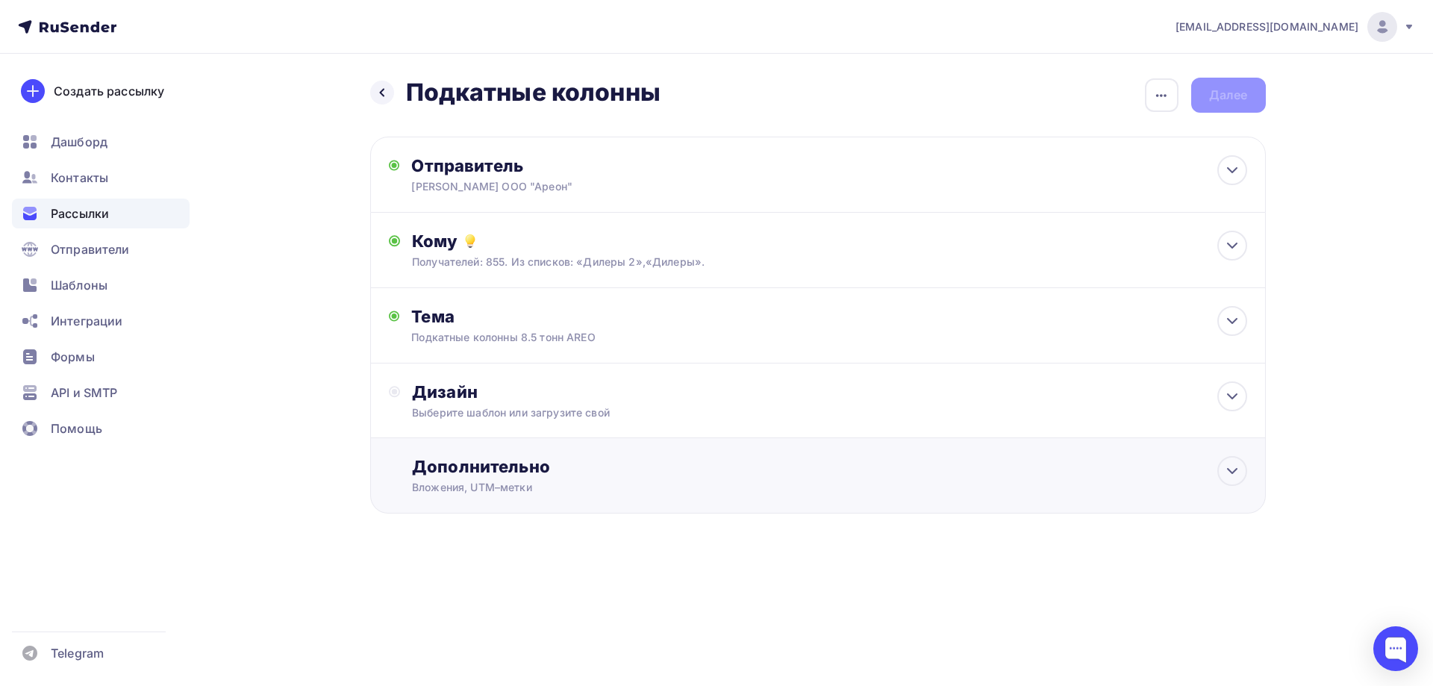
click at [492, 484] on div "Вложения, UTM–метки" at bounding box center [787, 487] width 751 height 15
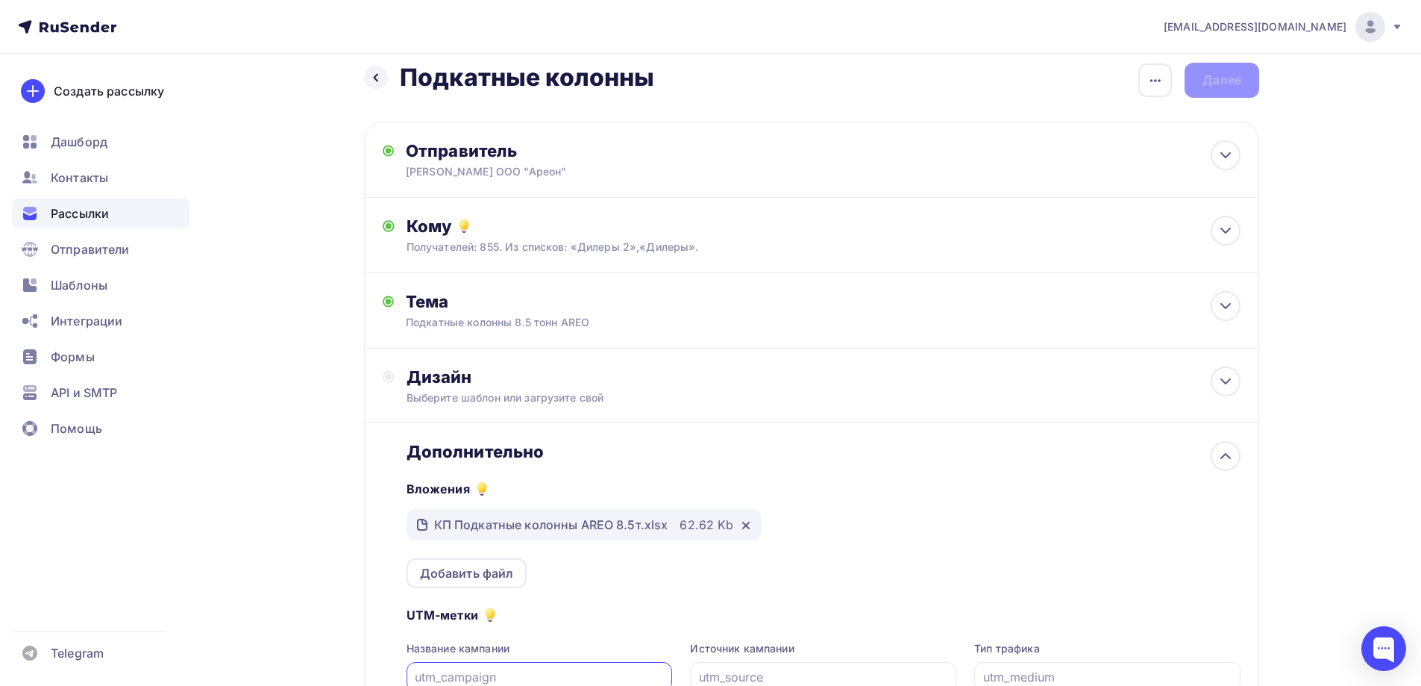
scroll to position [164, 0]
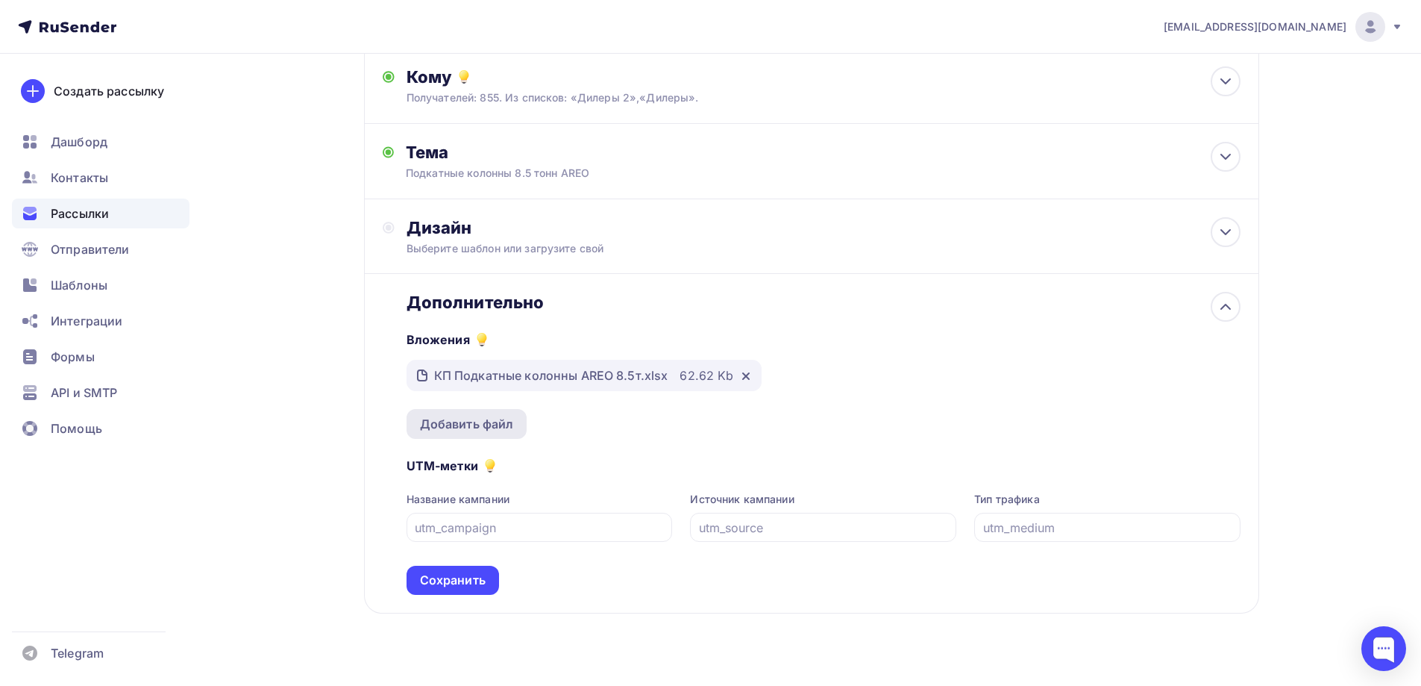
click at [481, 422] on div "Добавить файл" at bounding box center [467, 424] width 94 height 18
click at [482, 430] on div "Добавить файл" at bounding box center [467, 424] width 94 height 18
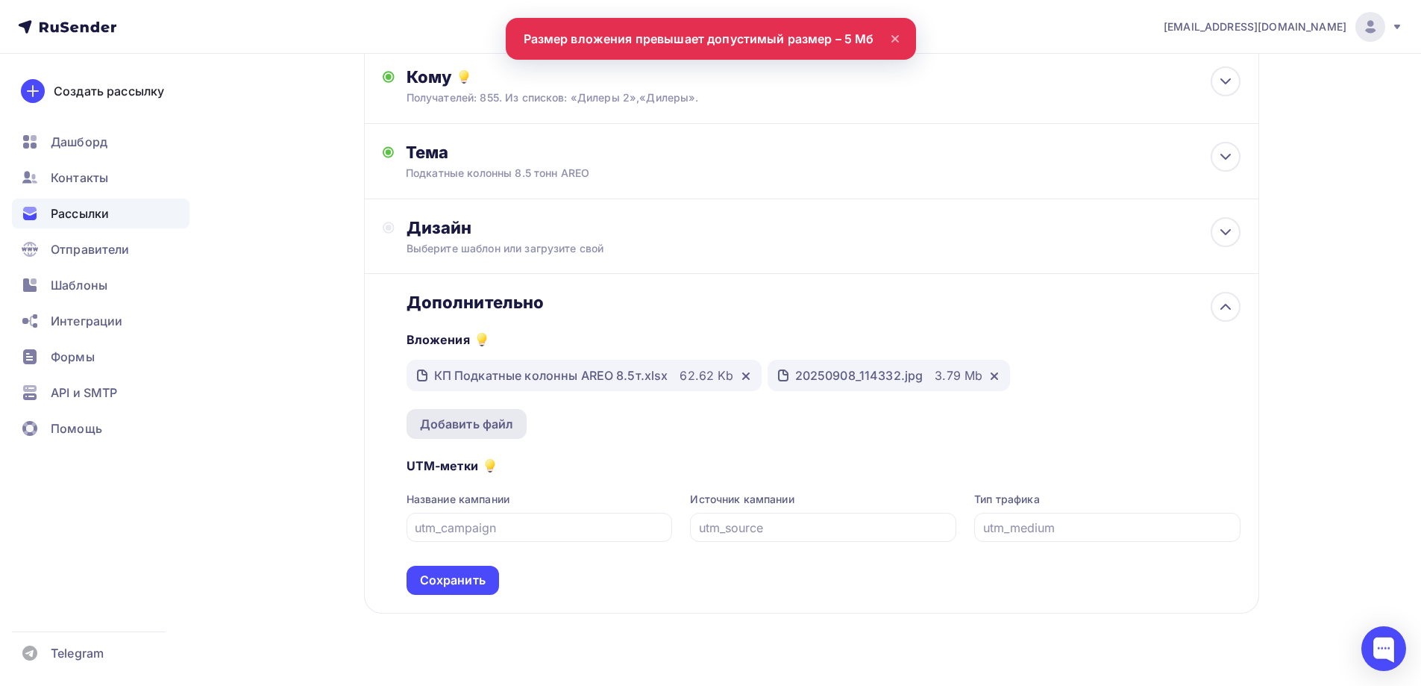
click at [457, 428] on div "Добавить файл" at bounding box center [467, 424] width 94 height 18
click at [465, 425] on div "Добавить файл" at bounding box center [467, 424] width 94 height 18
click at [469, 425] on div "Добавить файл" at bounding box center [467, 424] width 94 height 18
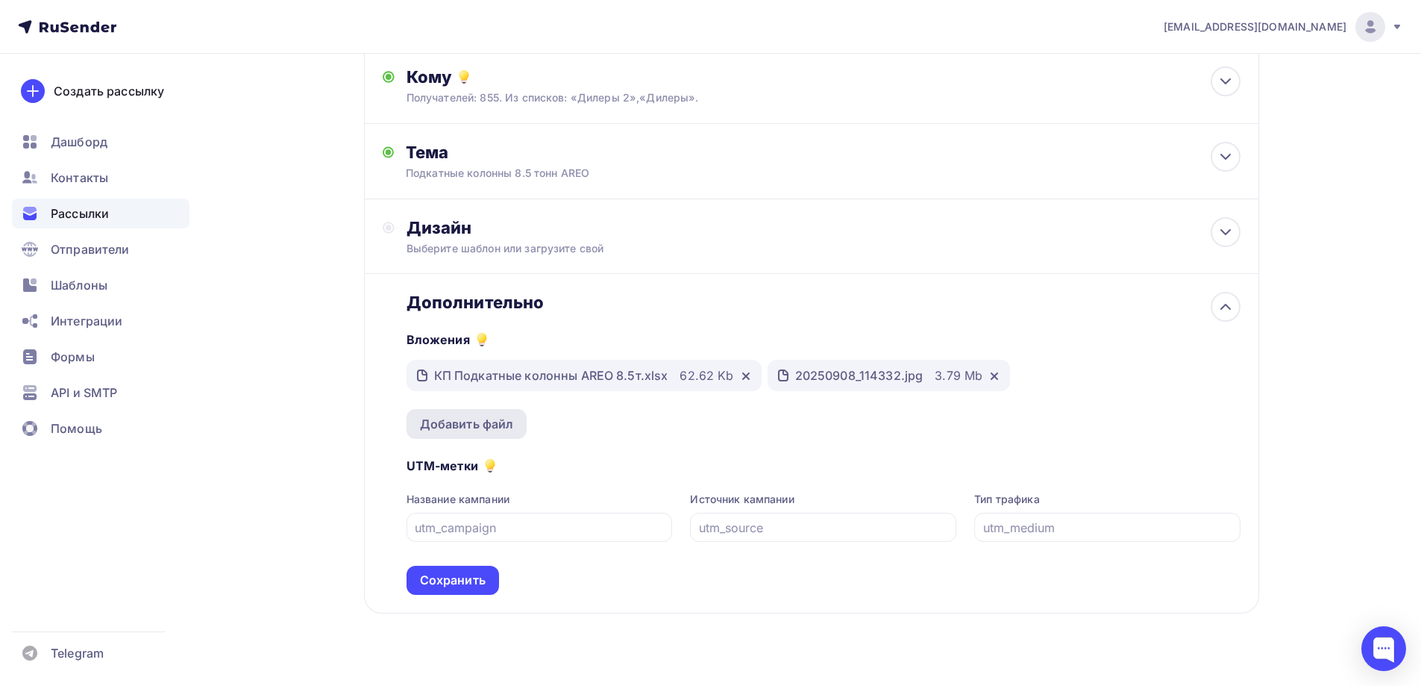
click at [475, 425] on div "Добавить файл" at bounding box center [467, 424] width 94 height 18
click at [998, 372] on div "20250908_114332.jpg 3.79 Mb" at bounding box center [889, 375] width 243 height 31
click at [992, 374] on icon at bounding box center [995, 376] width 6 height 6
click at [471, 433] on div "Добавить файл" at bounding box center [467, 424] width 121 height 30
click at [476, 419] on div "Добавить файл" at bounding box center [467, 424] width 94 height 18
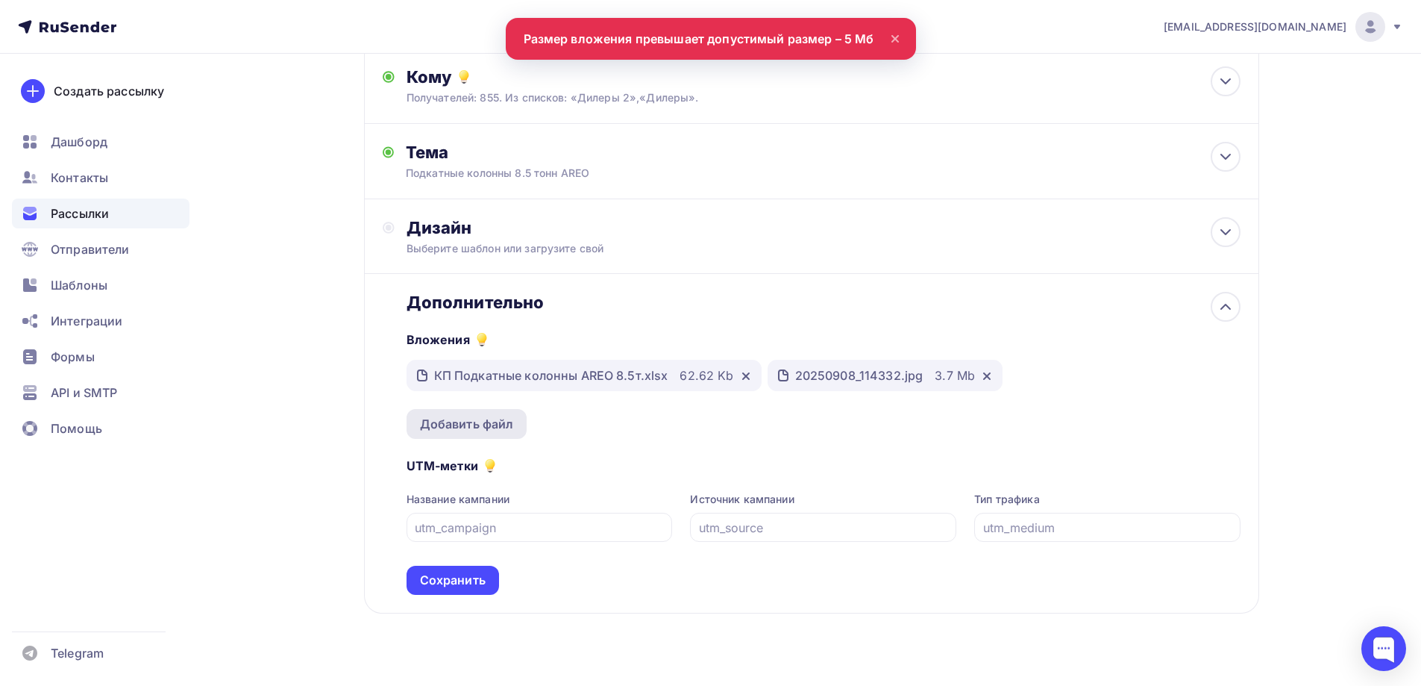
click at [486, 429] on div "Добавить файл" at bounding box center [467, 424] width 94 height 18
click at [985, 375] on icon at bounding box center [987, 376] width 6 height 6
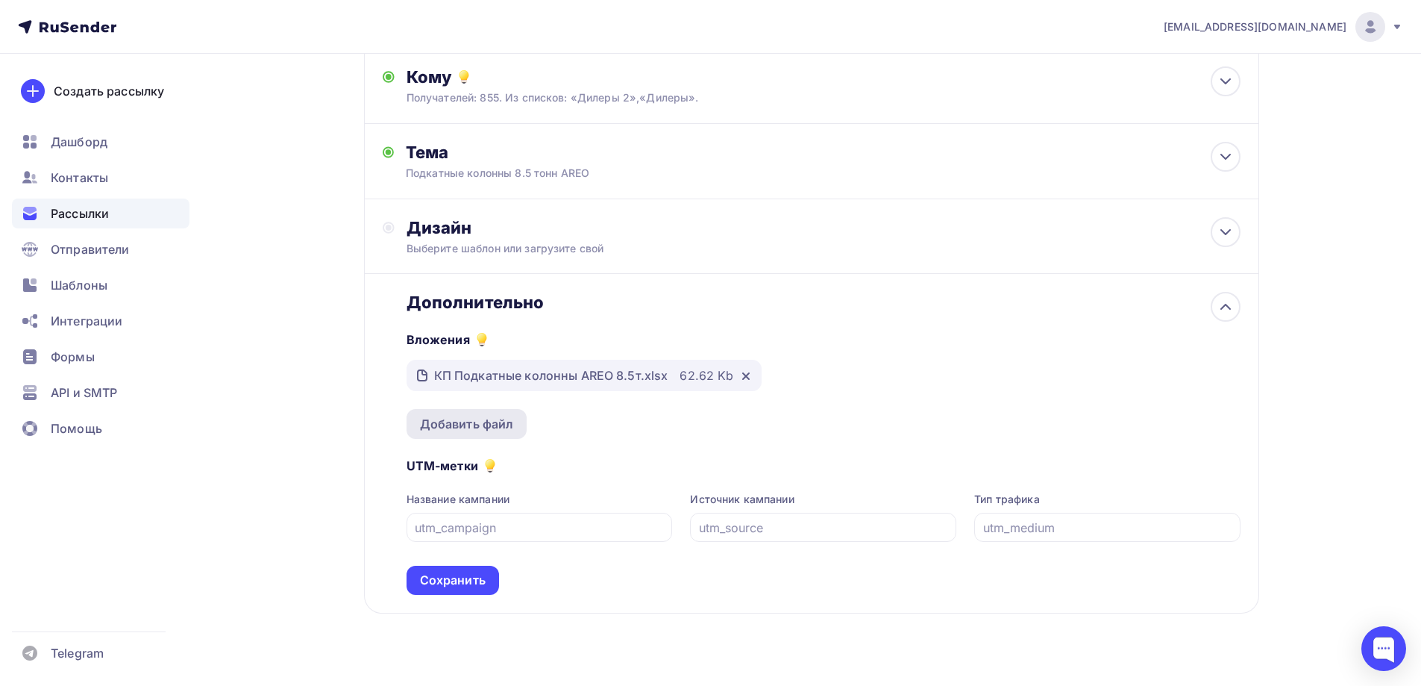
click at [490, 430] on div "Добавить файл" at bounding box center [467, 424] width 94 height 18
click at [453, 424] on div "Добавить файл" at bounding box center [467, 424] width 94 height 18
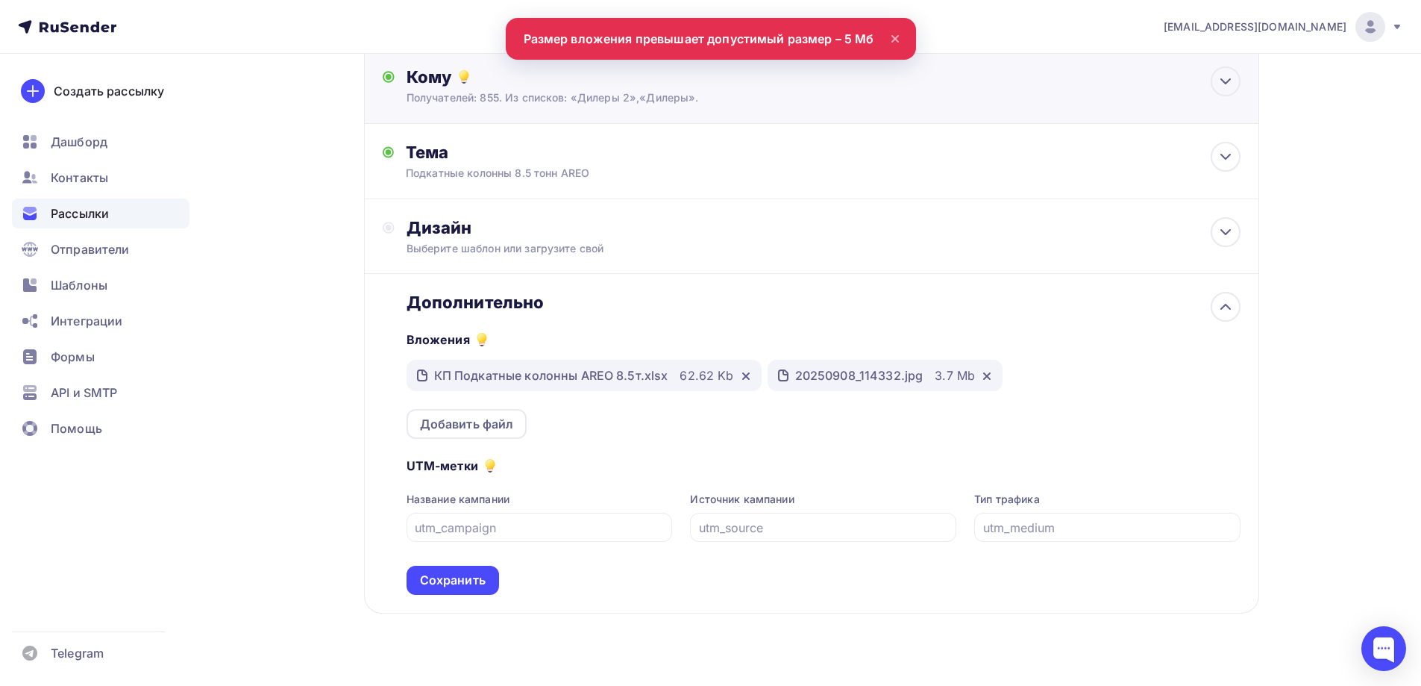
drag, startPoint x: 898, startPoint y: 36, endPoint x: 897, endPoint y: 106, distance: 70.2
click at [898, 37] on icon at bounding box center [895, 39] width 18 height 18
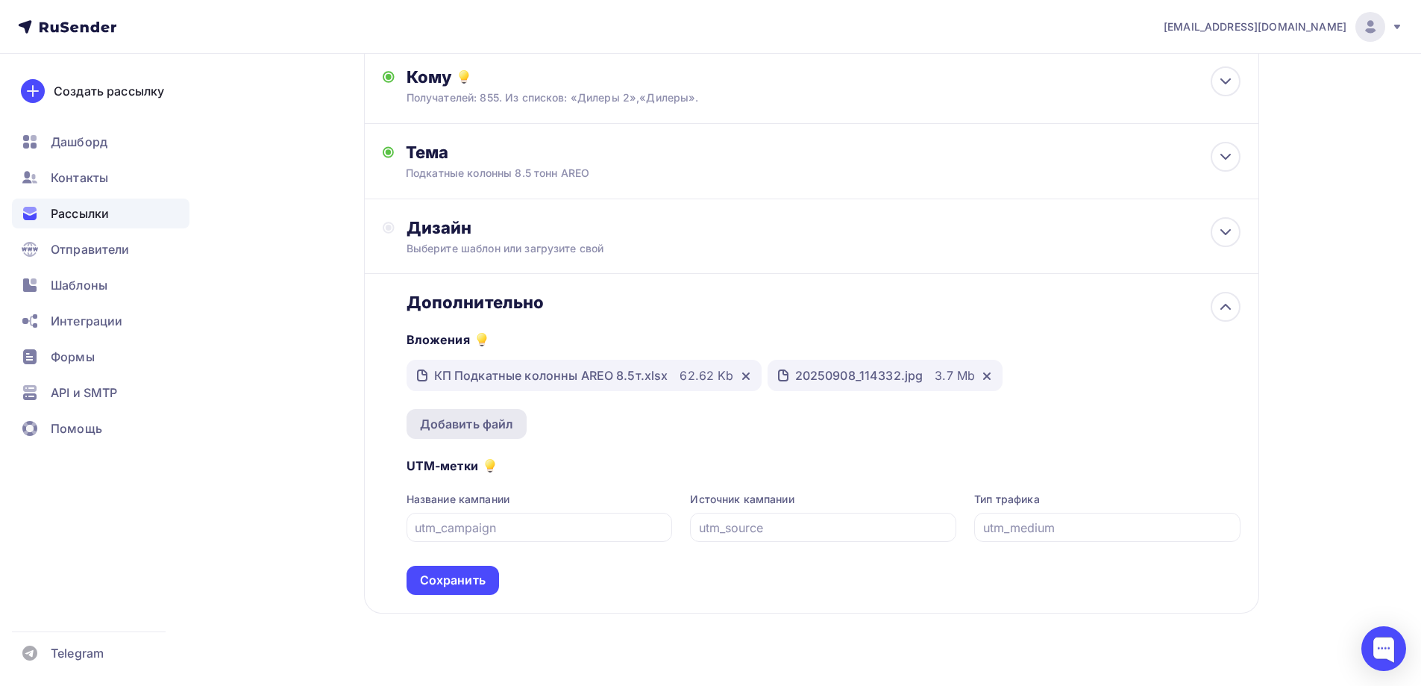
click at [443, 432] on div "Добавить файл" at bounding box center [467, 424] width 94 height 18
click at [989, 374] on icon at bounding box center [987, 376] width 12 height 12
click at [489, 430] on div "Добавить файл" at bounding box center [467, 424] width 94 height 18
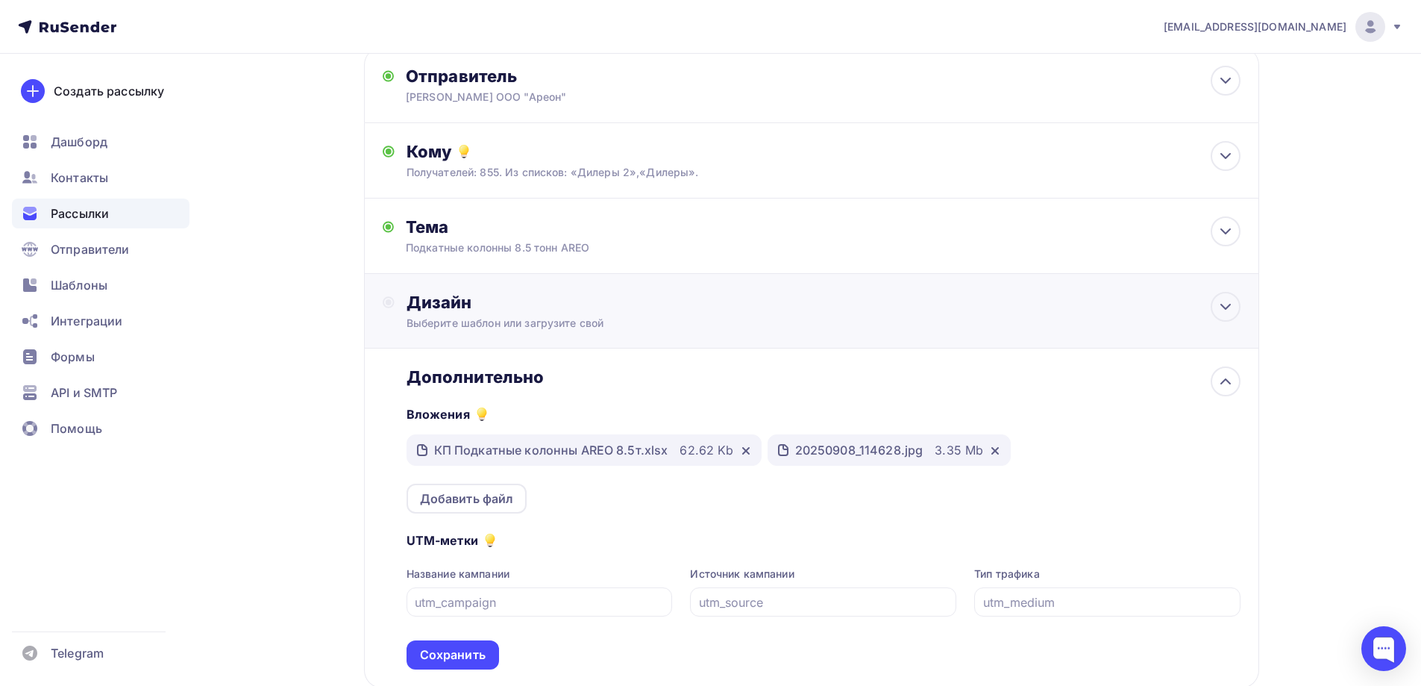
click at [494, 310] on div "Дизайн" at bounding box center [824, 302] width 834 height 21
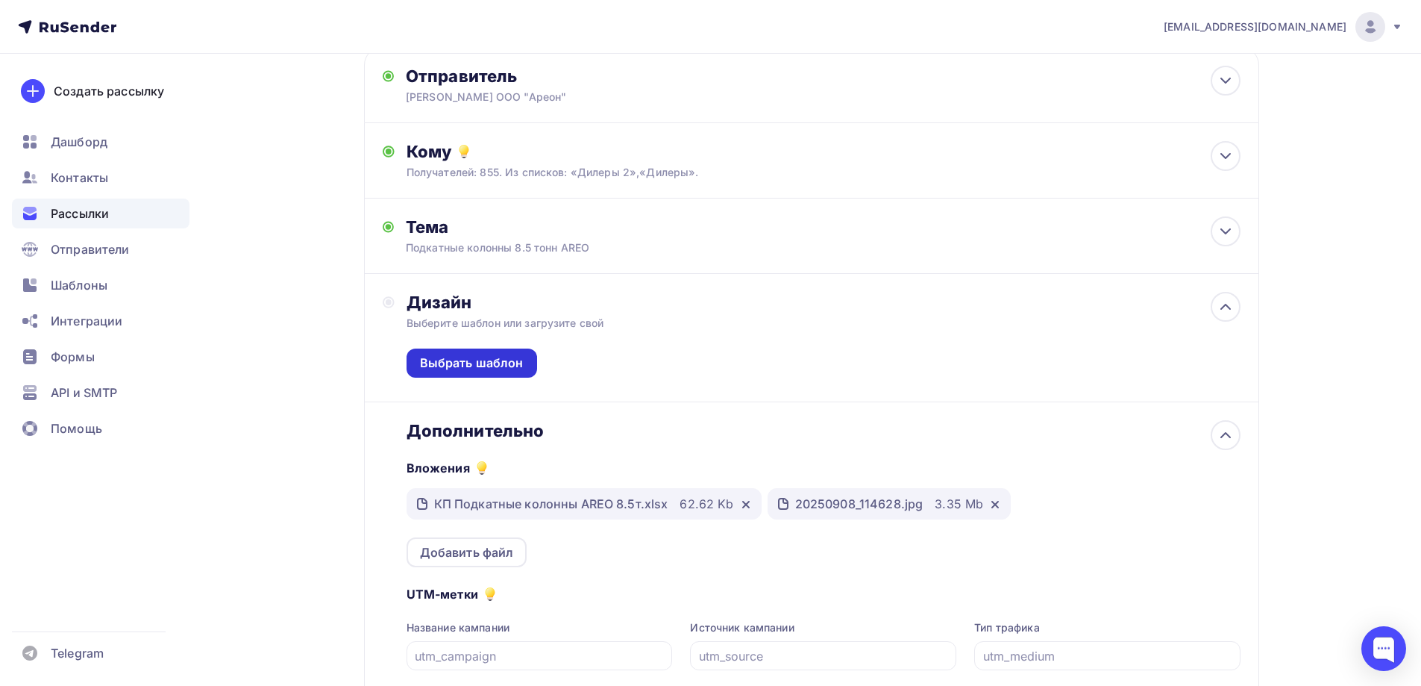
click at [470, 358] on div "Выбрать шаблон" at bounding box center [472, 362] width 104 height 17
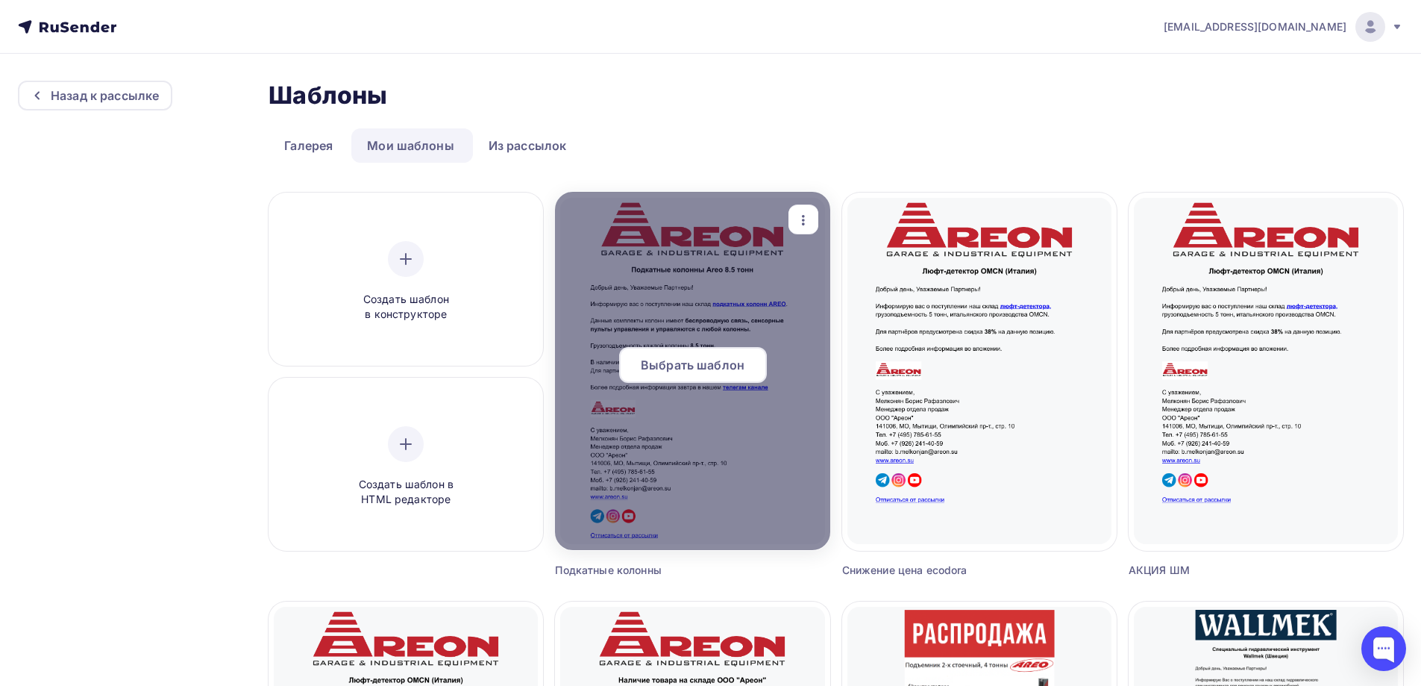
click at [725, 422] on div at bounding box center [692, 371] width 275 height 358
click at [703, 361] on span "Выбрать шаблон" at bounding box center [693, 365] width 104 height 18
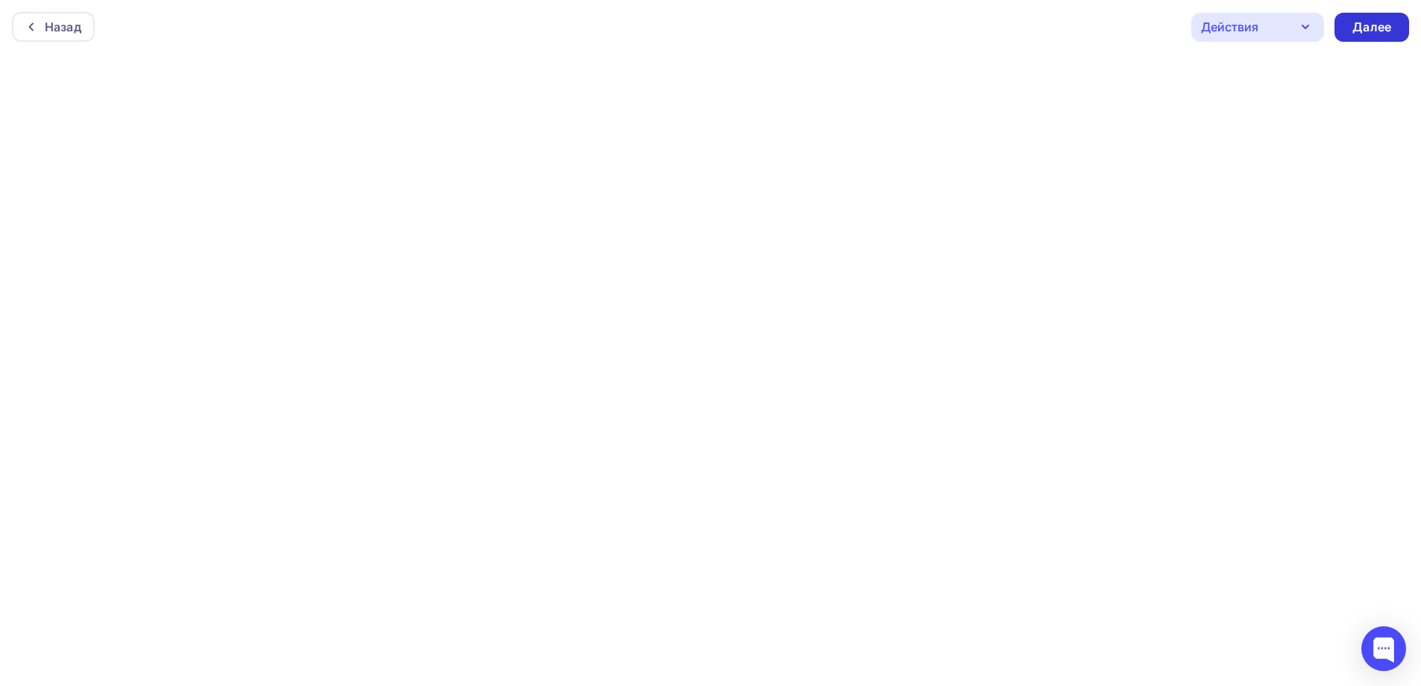
click at [1380, 19] on div "Далее" at bounding box center [1372, 27] width 39 height 17
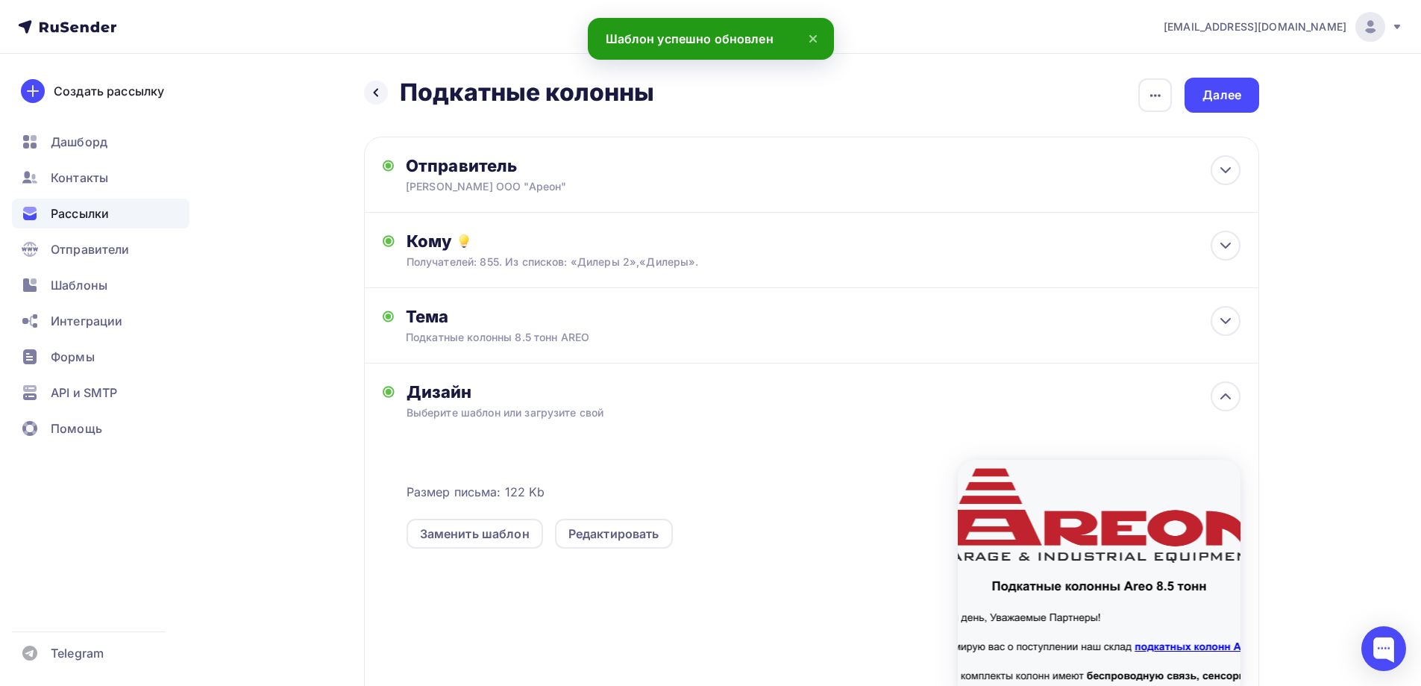
scroll to position [179, 0]
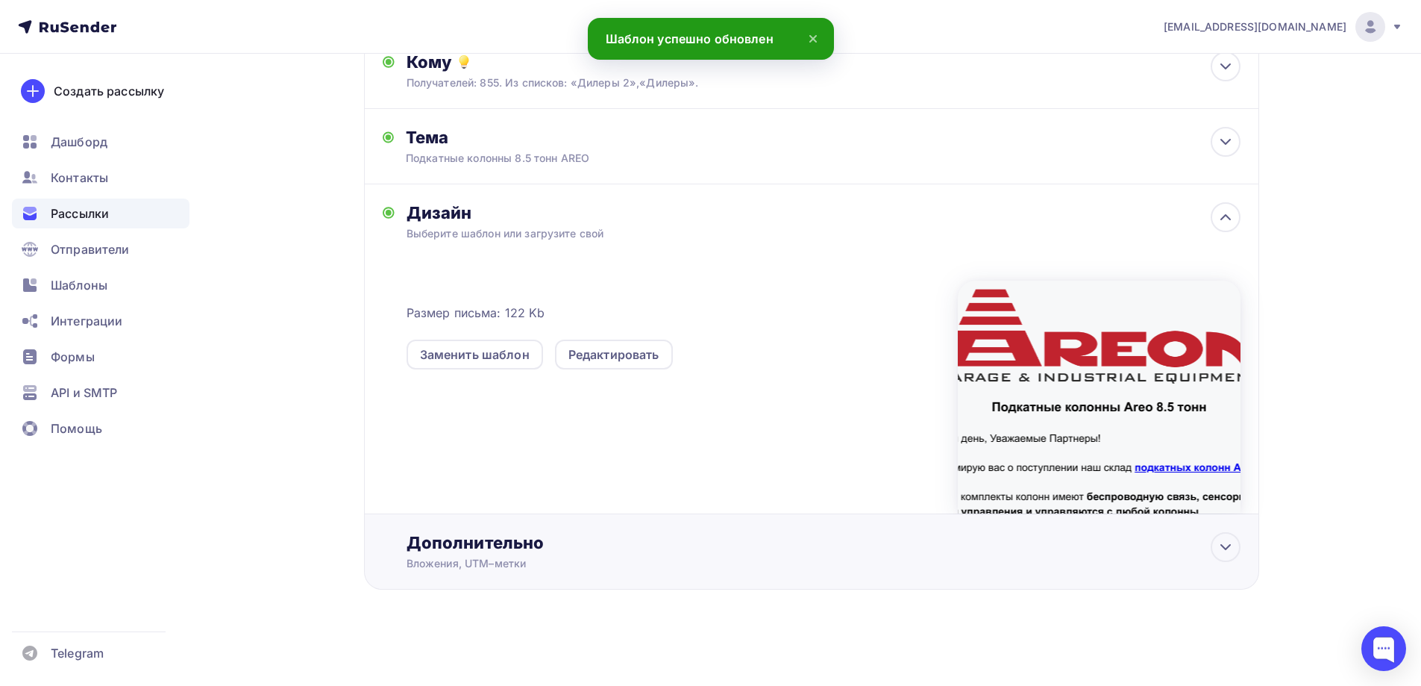
click at [483, 539] on div "Дополнительно" at bounding box center [824, 542] width 834 height 21
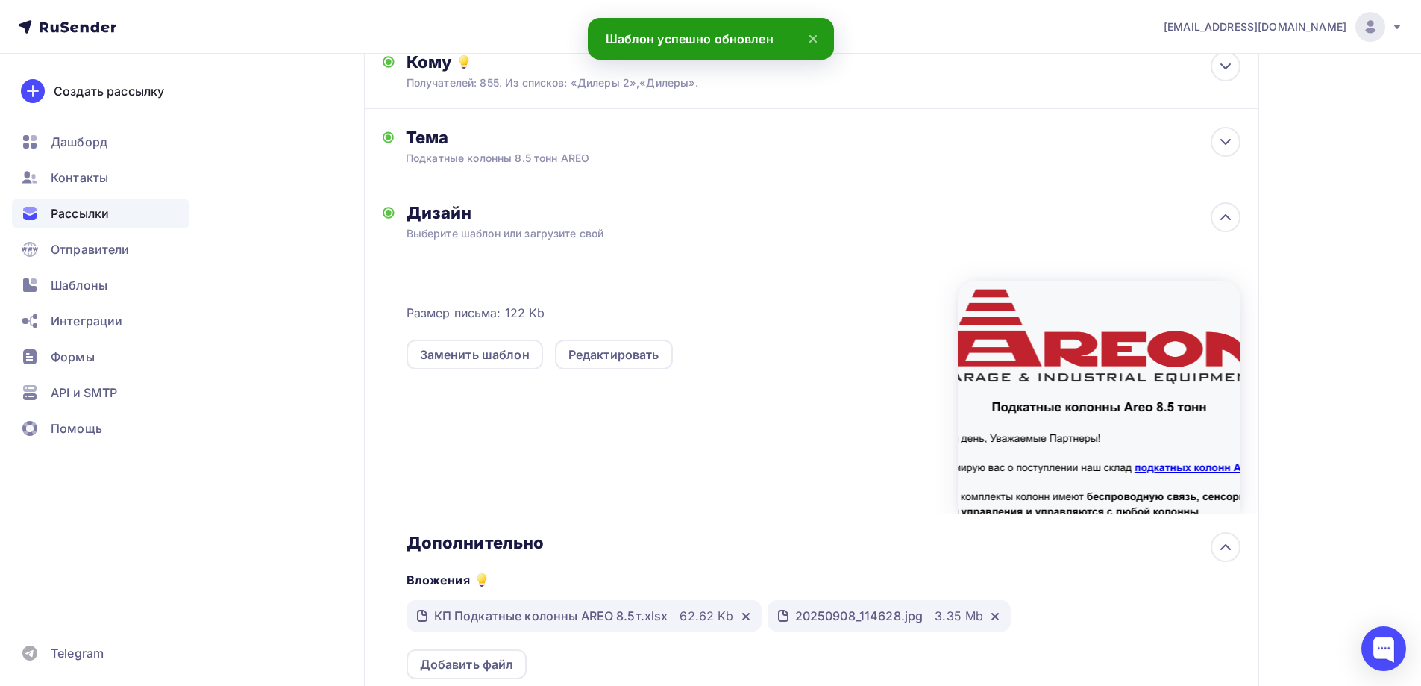
scroll to position [443, 0]
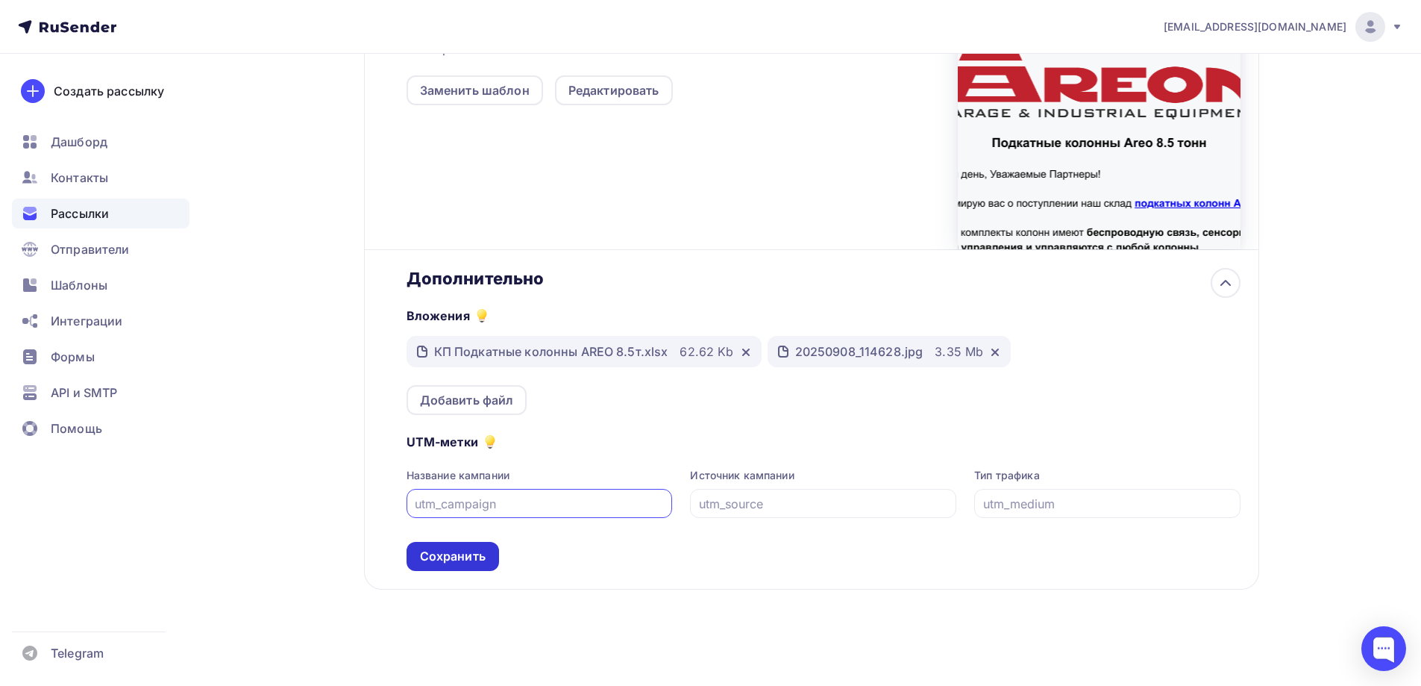
click at [466, 560] on div "Сохранить" at bounding box center [453, 556] width 66 height 17
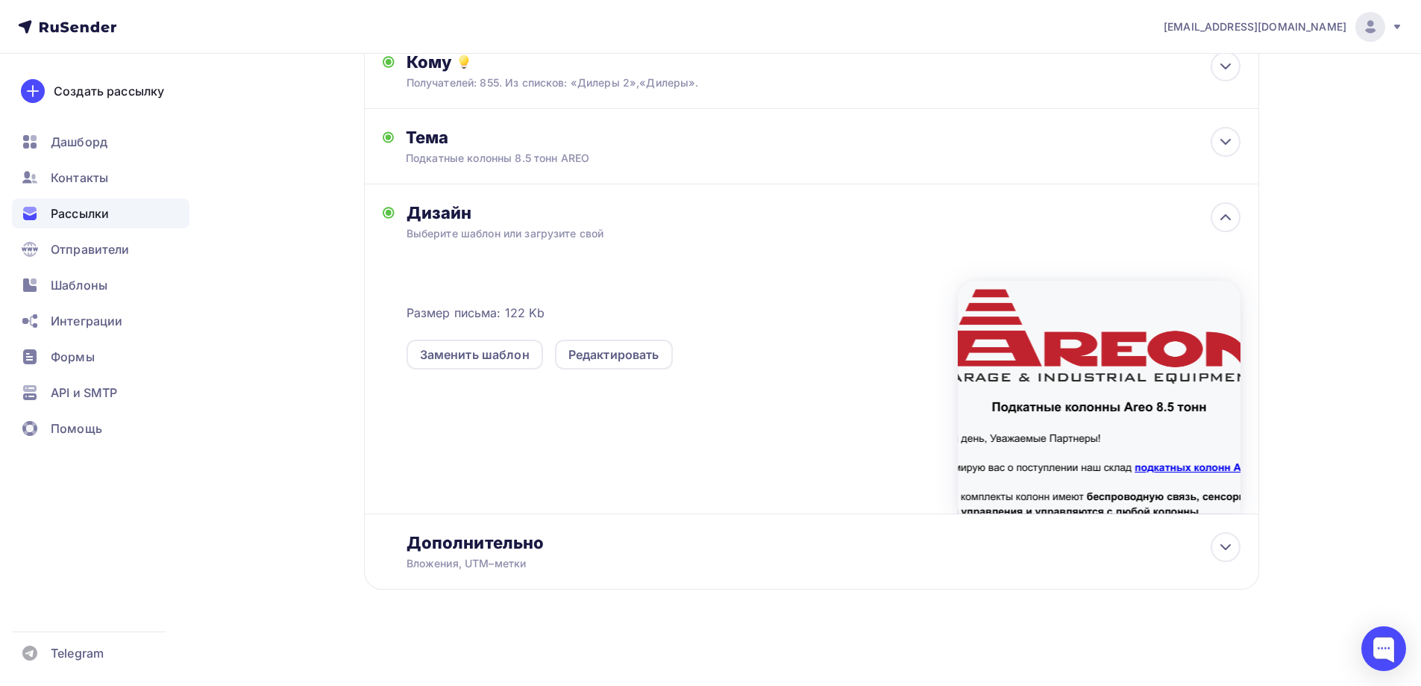
scroll to position [0, 0]
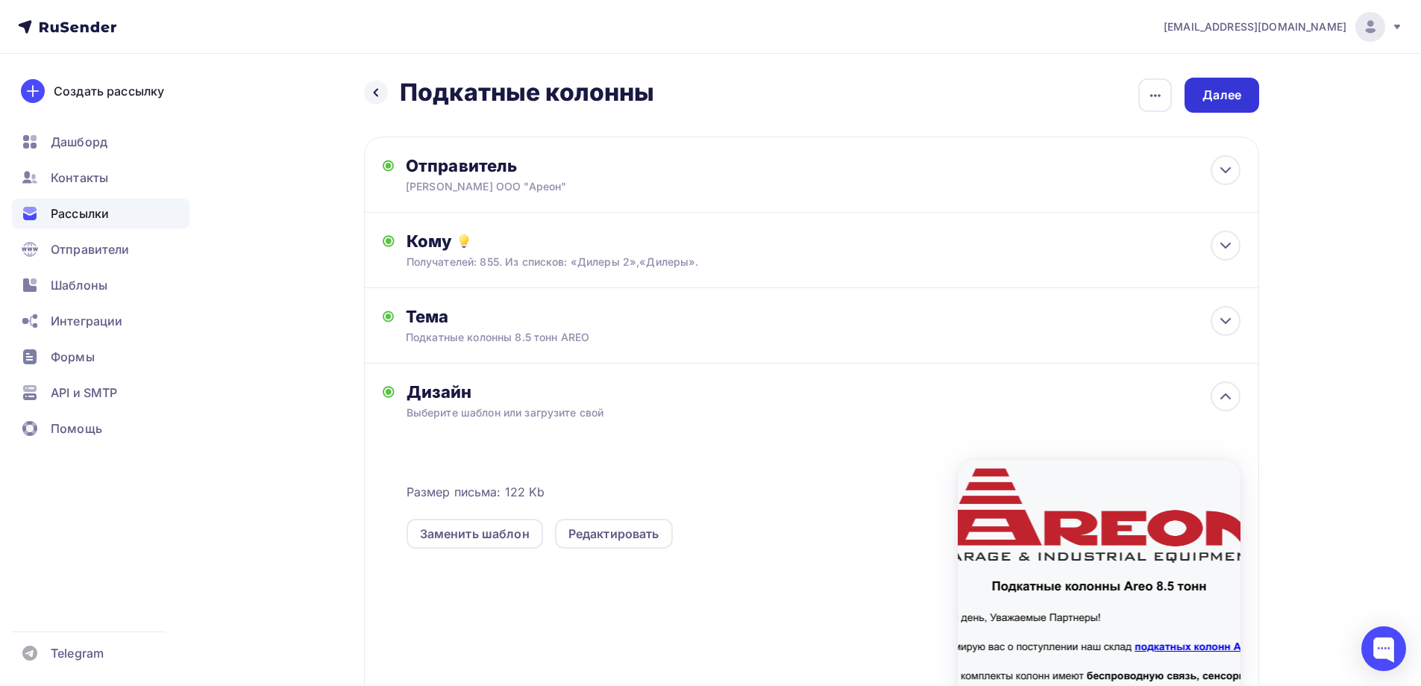
click at [1238, 93] on div "Далее" at bounding box center [1222, 95] width 39 height 17
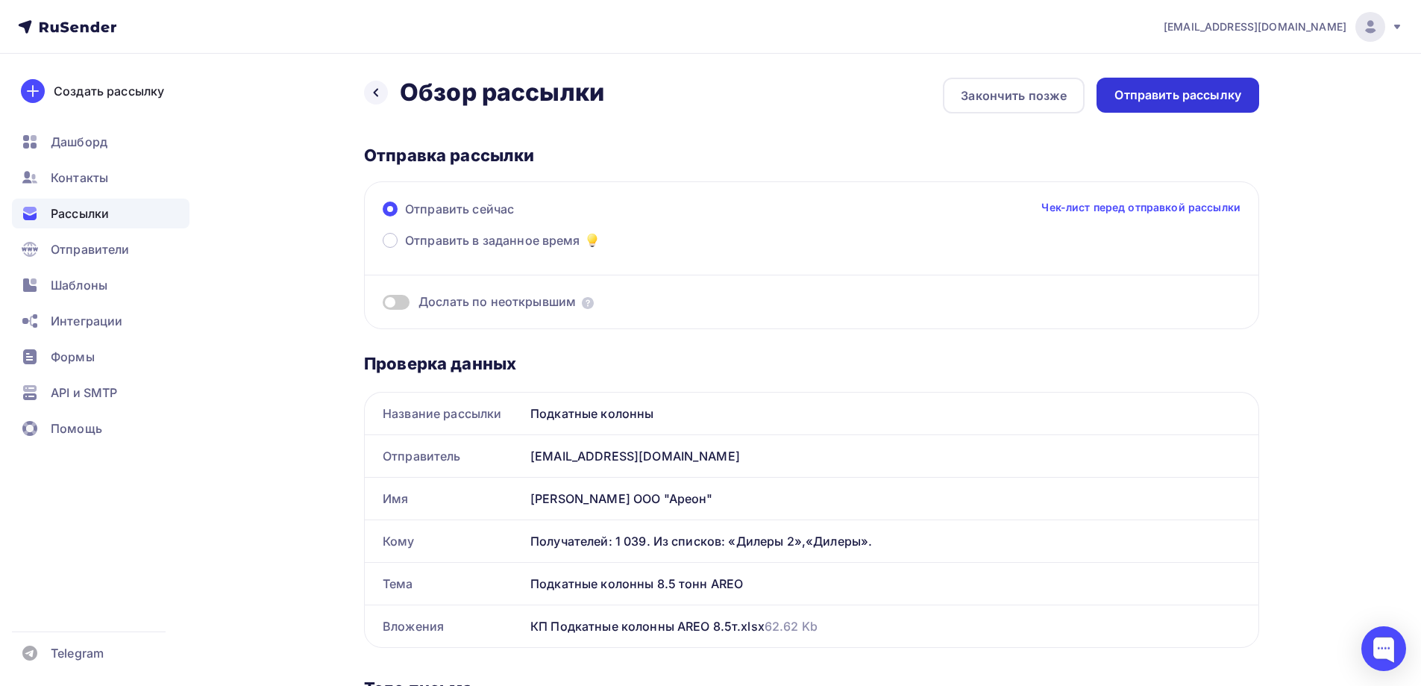
click at [1162, 93] on div "Отправить рассылку" at bounding box center [1178, 95] width 127 height 17
